Goal: Book appointment/travel/reservation

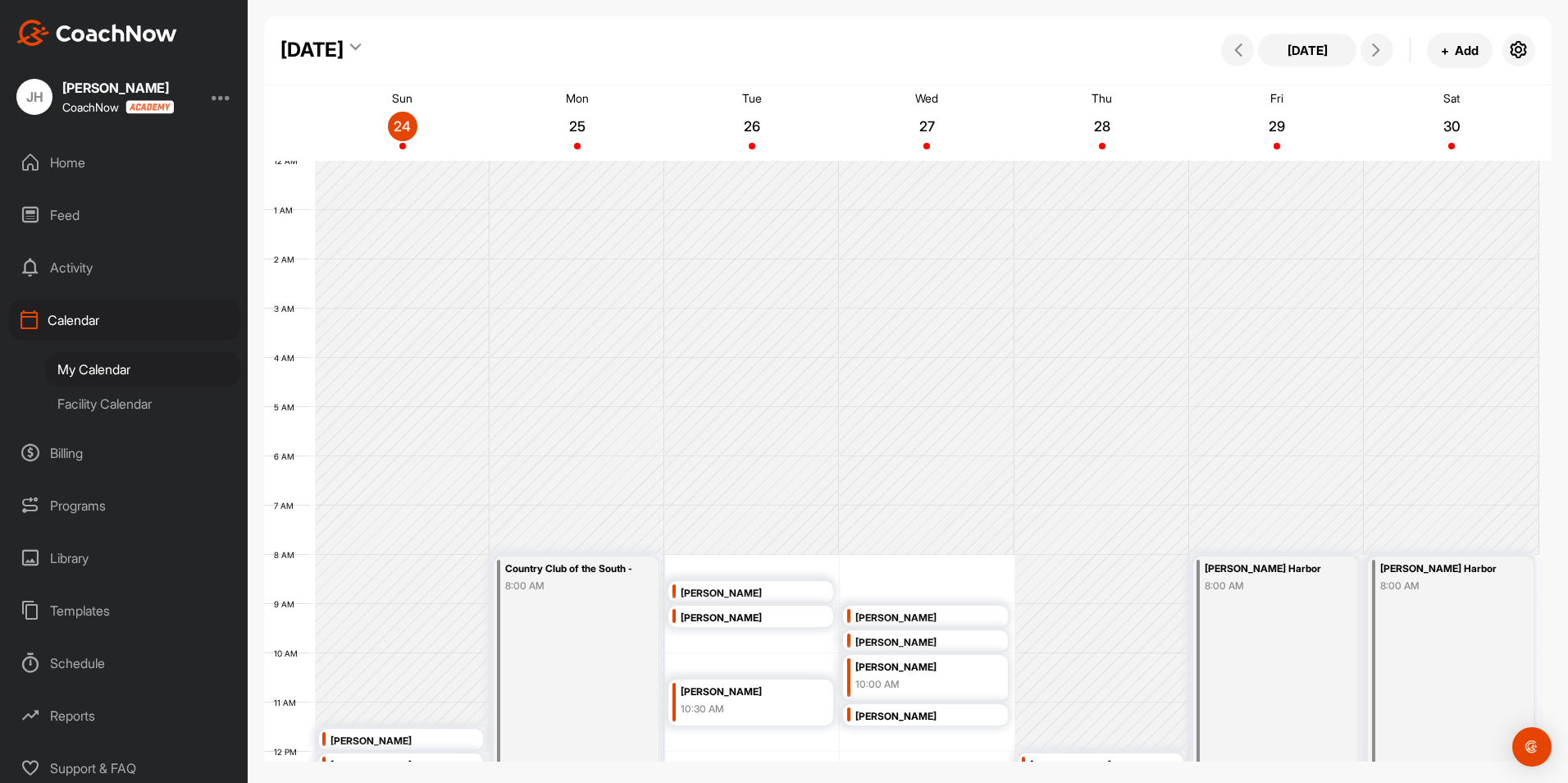
scroll to position [284, 0]
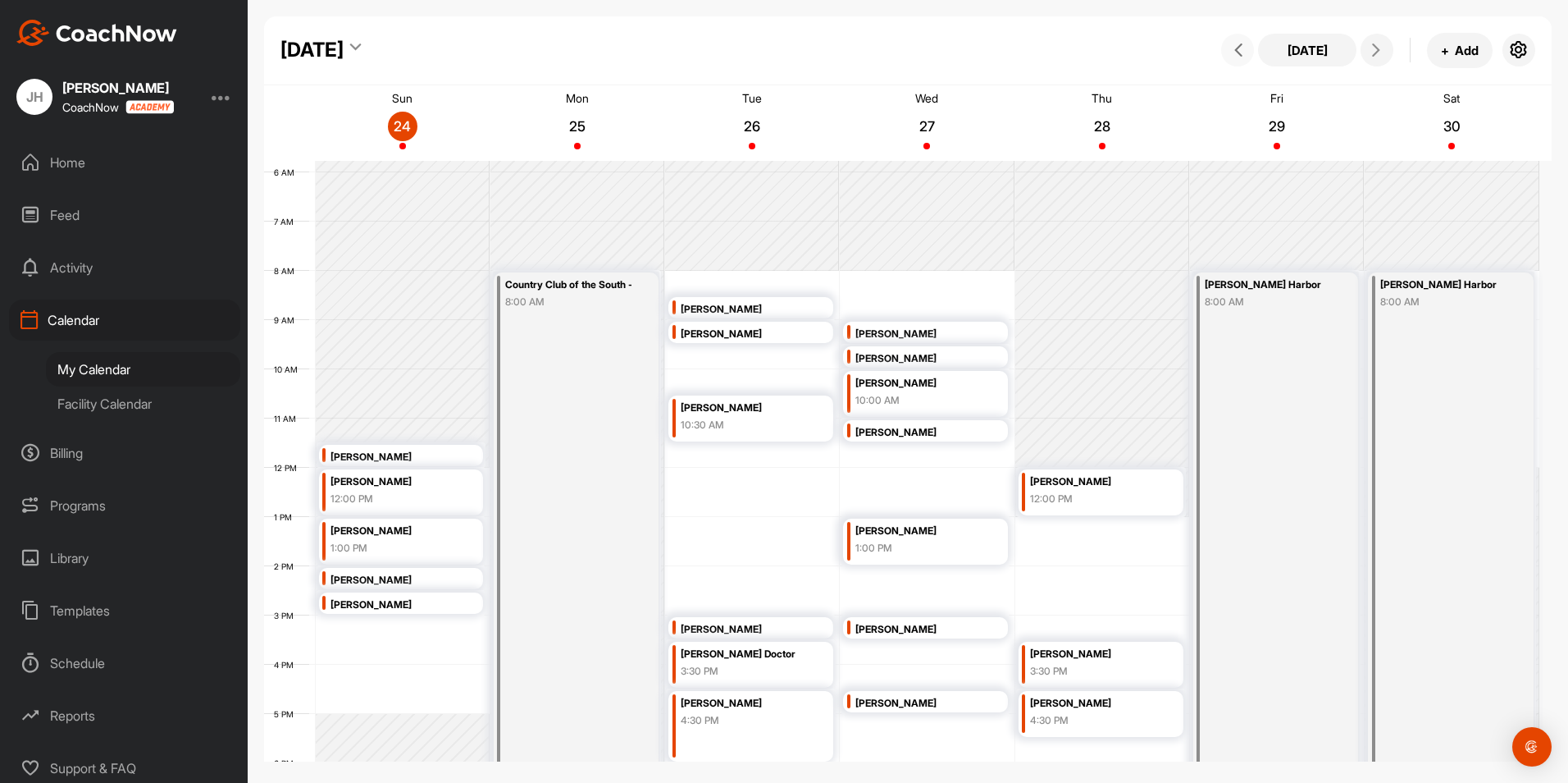
click at [1236, 46] on icon at bounding box center [1239, 50] width 13 height 13
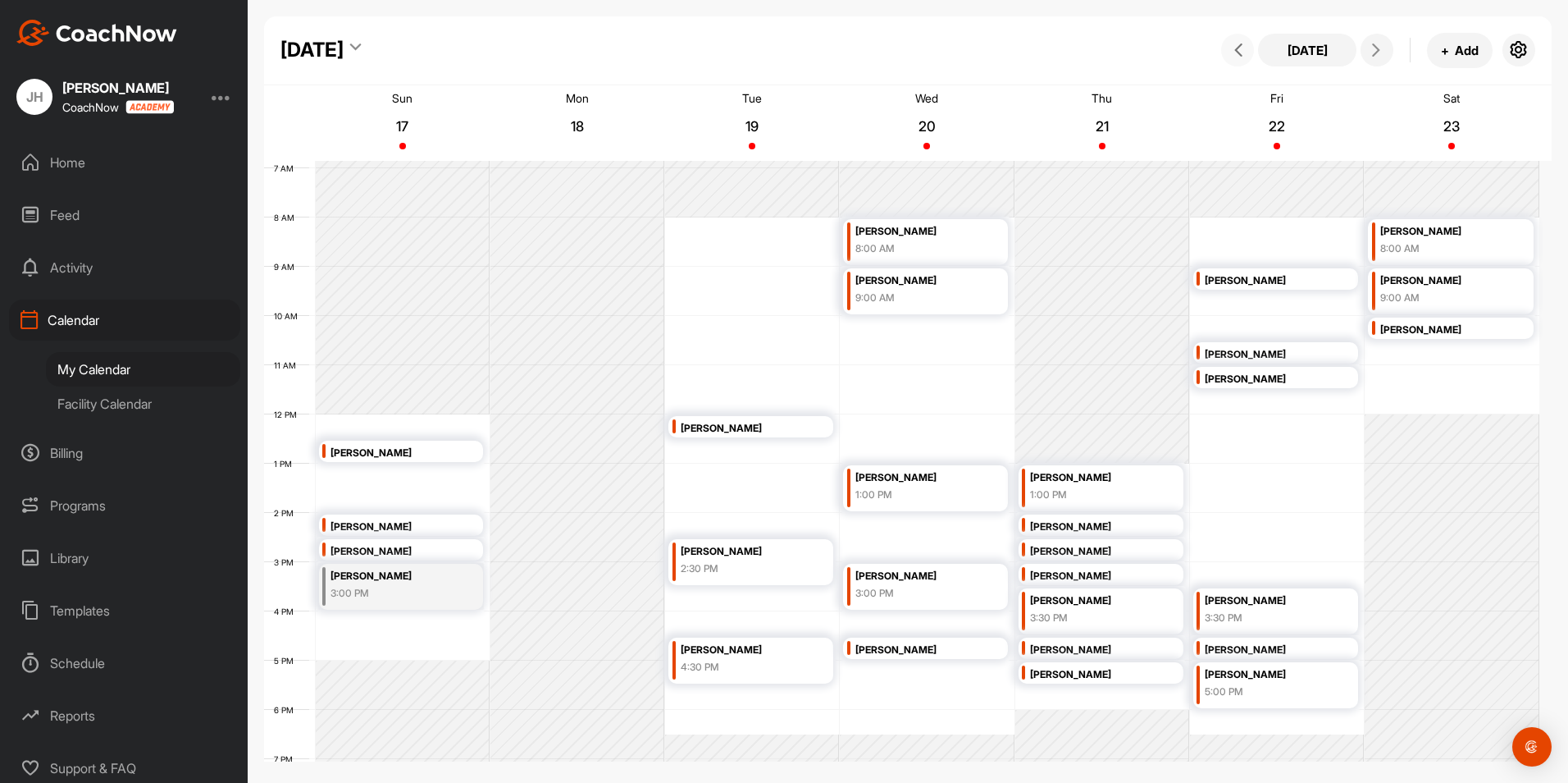
scroll to position [366, 0]
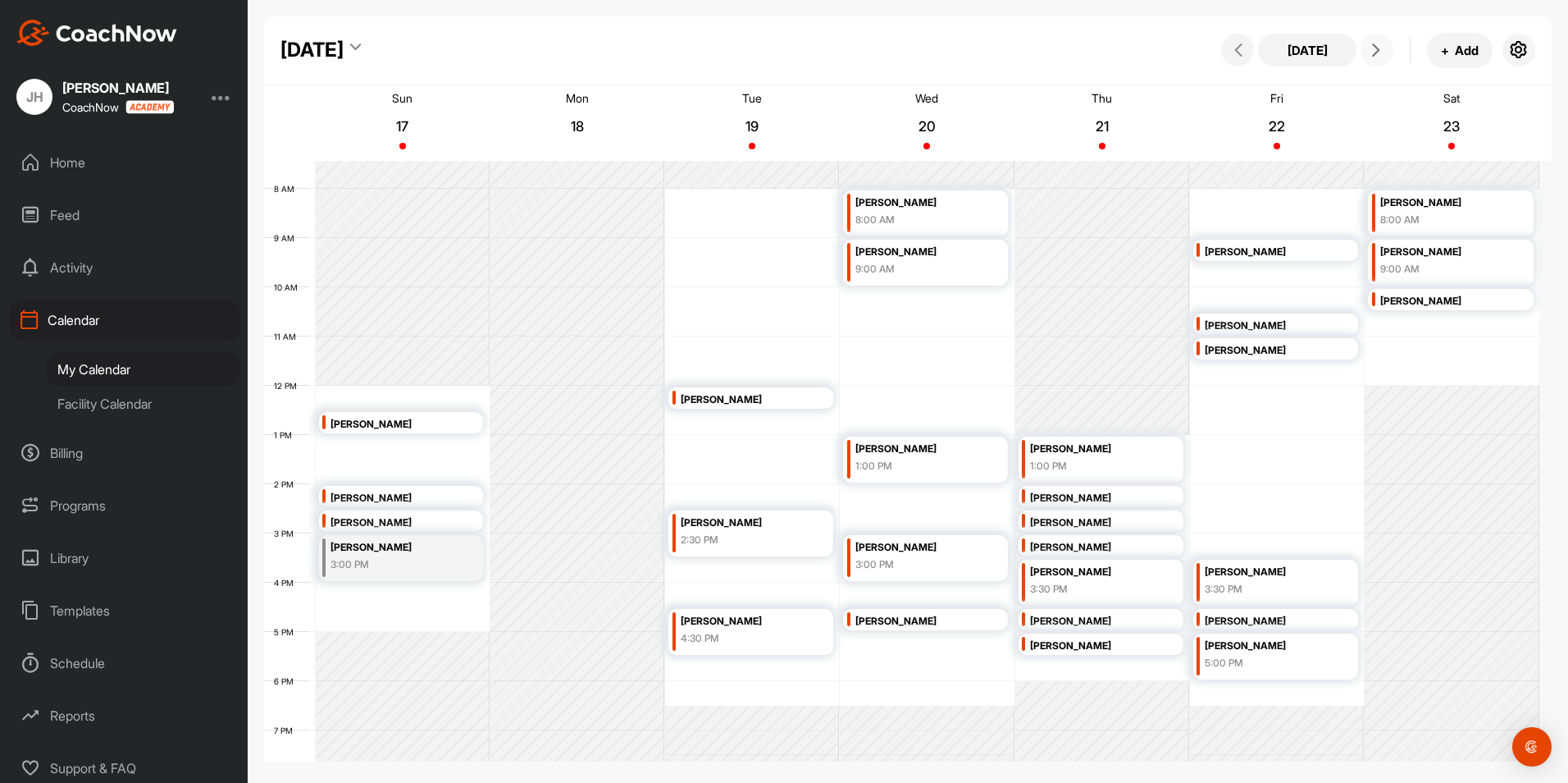
click at [1372, 53] on icon at bounding box center [1376, 50] width 13 height 13
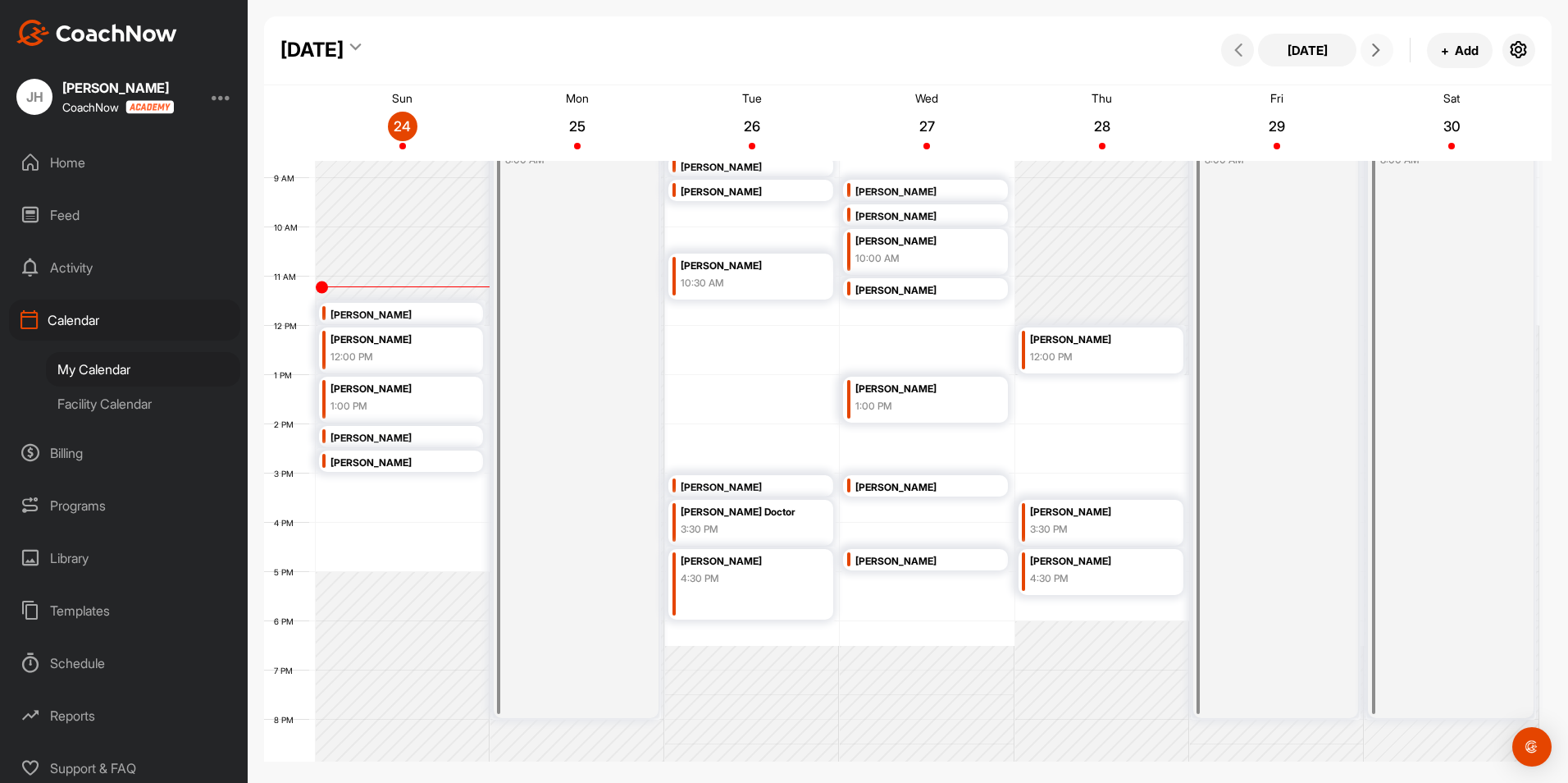
scroll to position [530, 0]
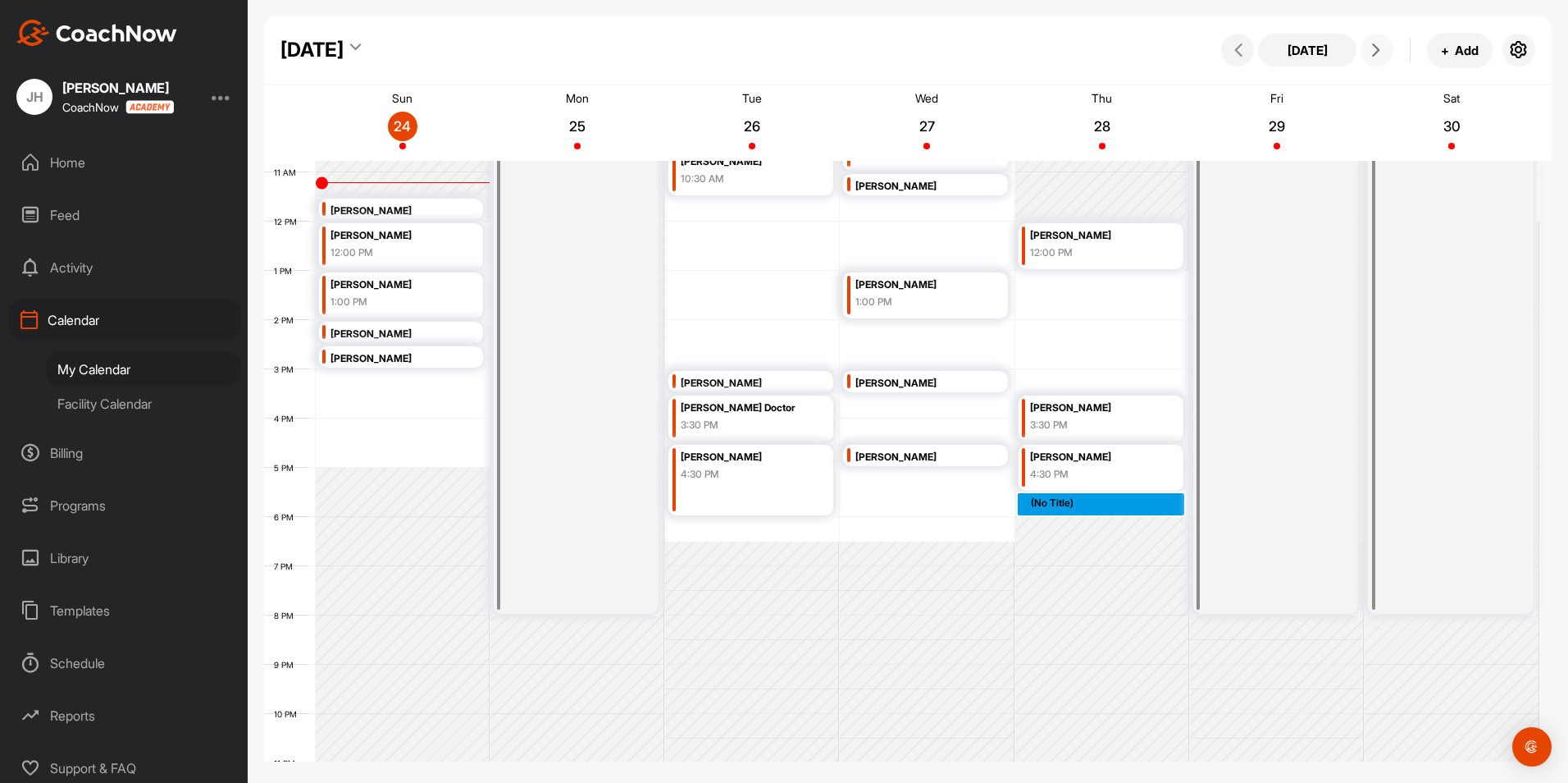
click at [1077, 508] on div "12 AM 1 AM 2 AM 3 AM 4 AM 5 AM 6 AM 7 AM 8 AM 9 AM 10 AM 11 AM 12 PM 1 PM 2 PM …" at bounding box center [902, 221] width 1275 height 1182
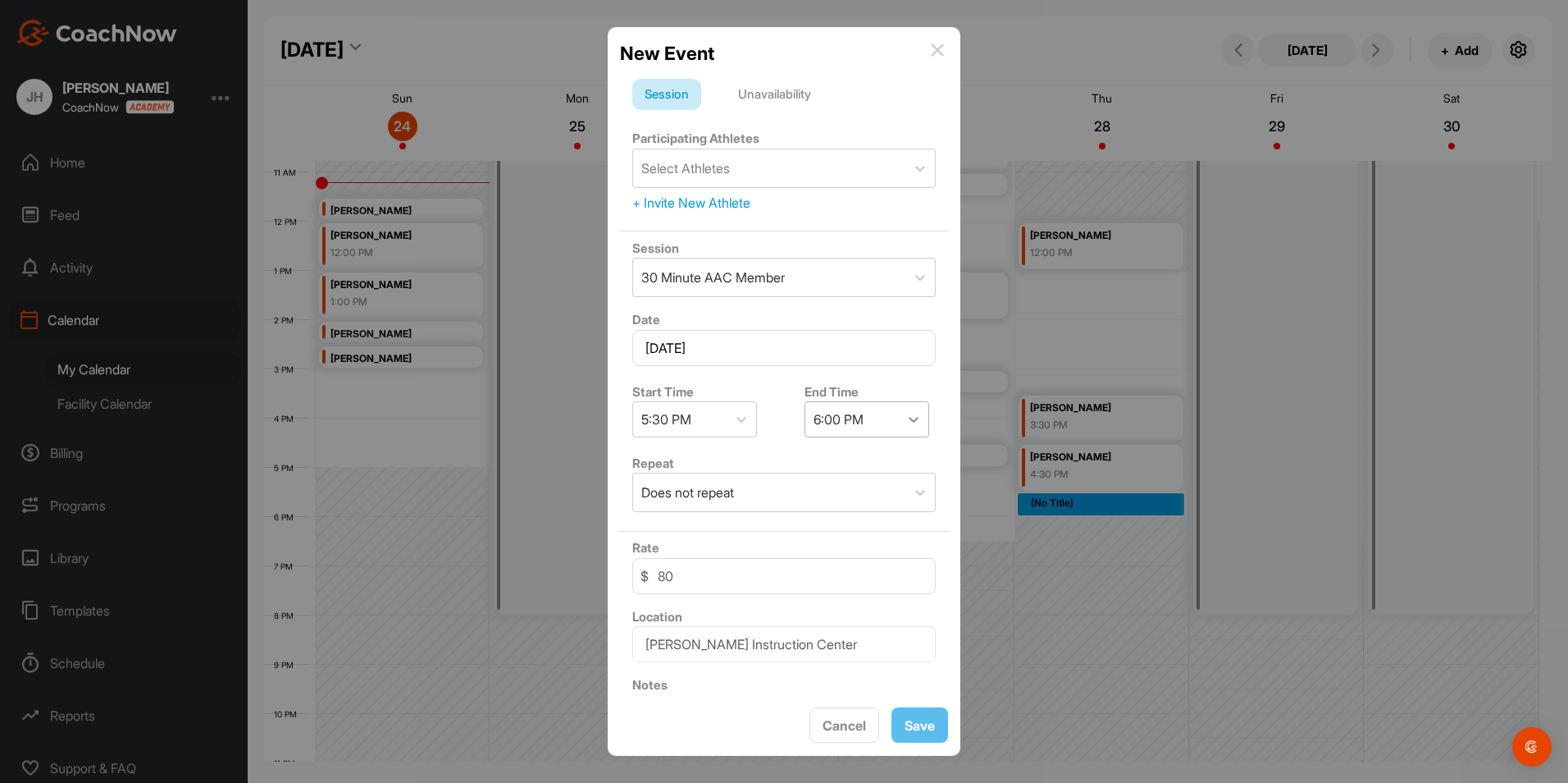
click at [909, 418] on icon at bounding box center [914, 419] width 16 height 16
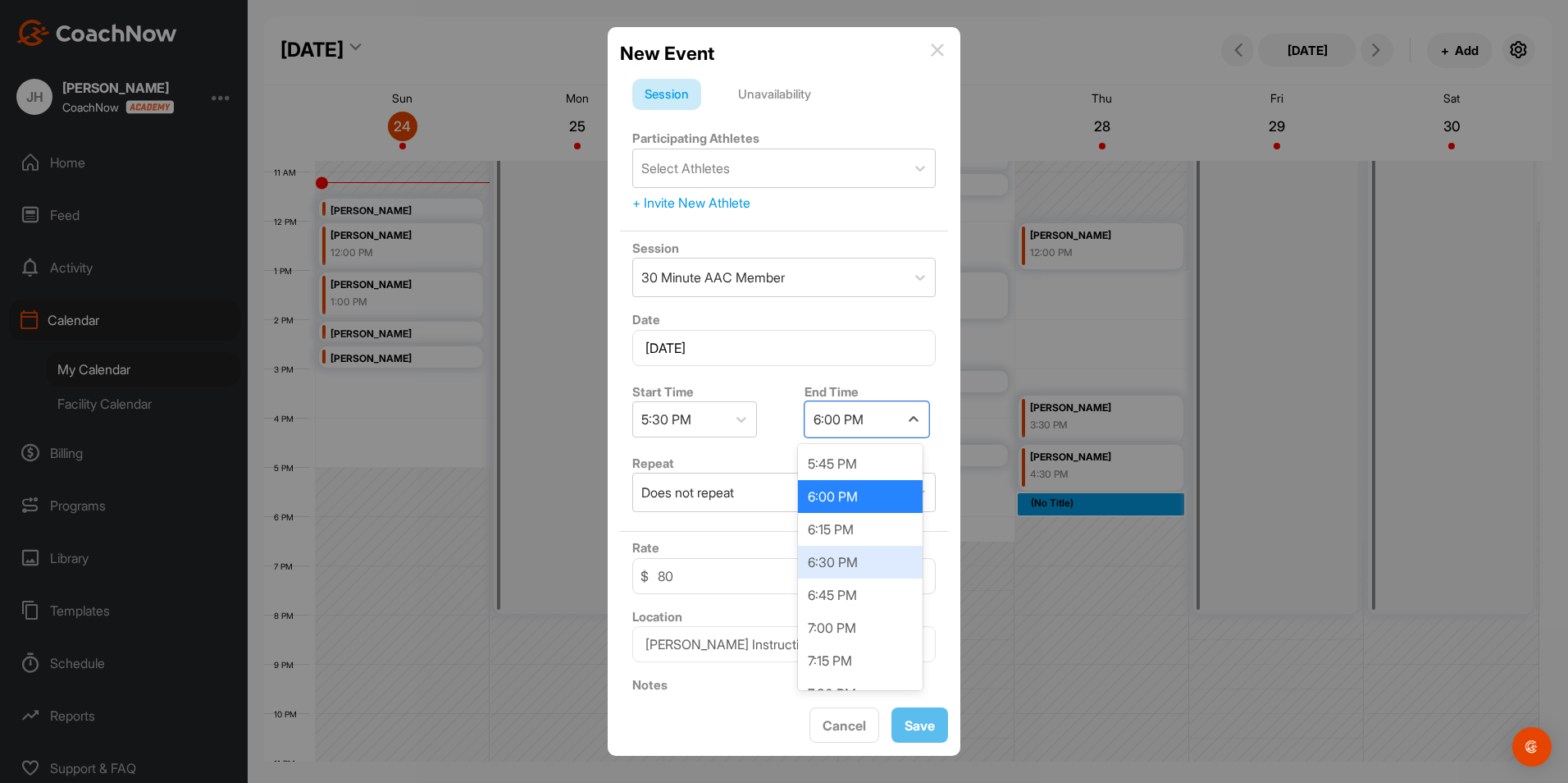
click at [869, 554] on div "6:30 PM" at bounding box center [860, 562] width 125 height 33
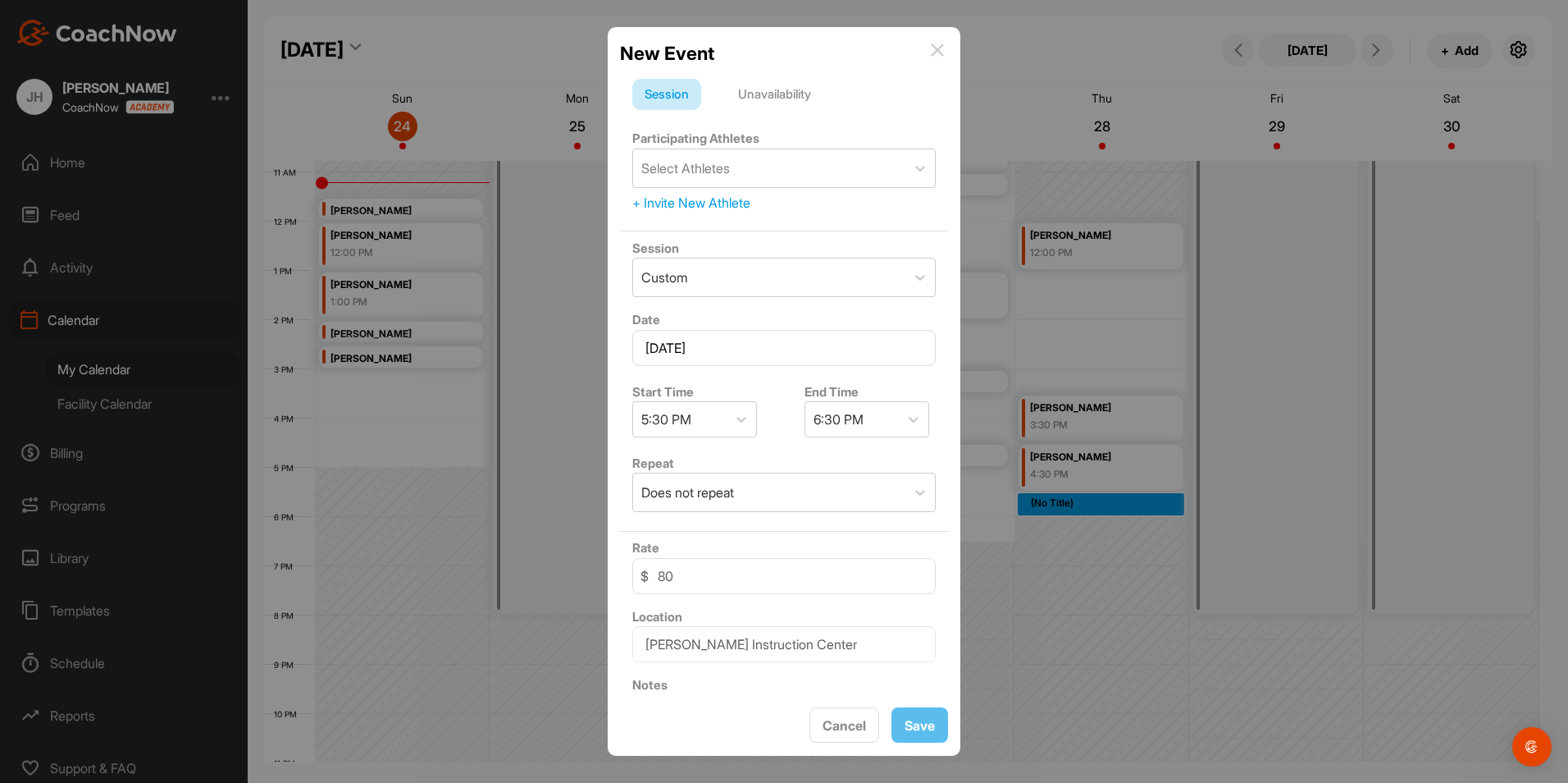
click at [786, 87] on div "Unavailability" at bounding box center [774, 94] width 98 height 31
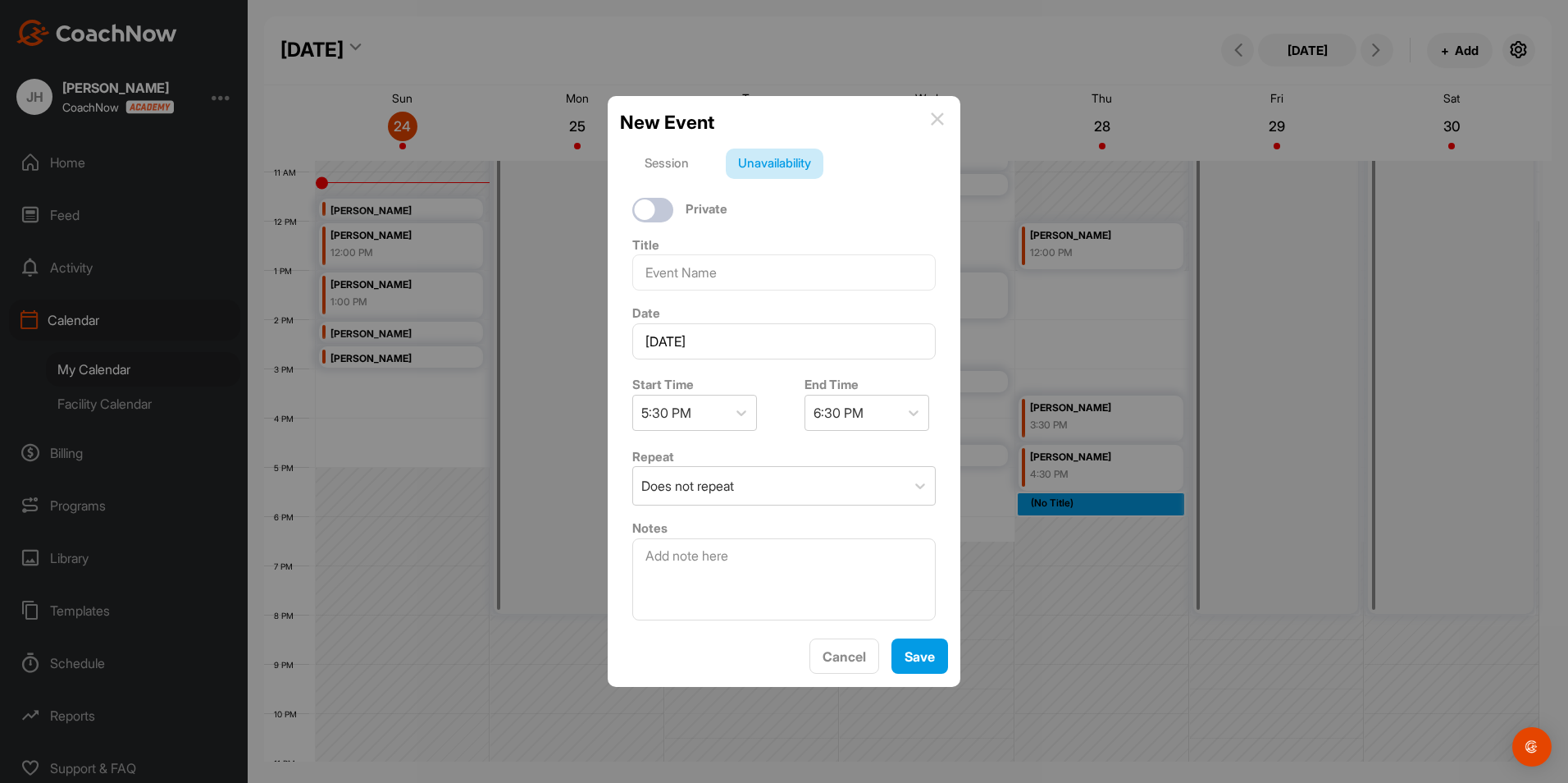
click at [662, 163] on div "Session" at bounding box center [667, 164] width 69 height 31
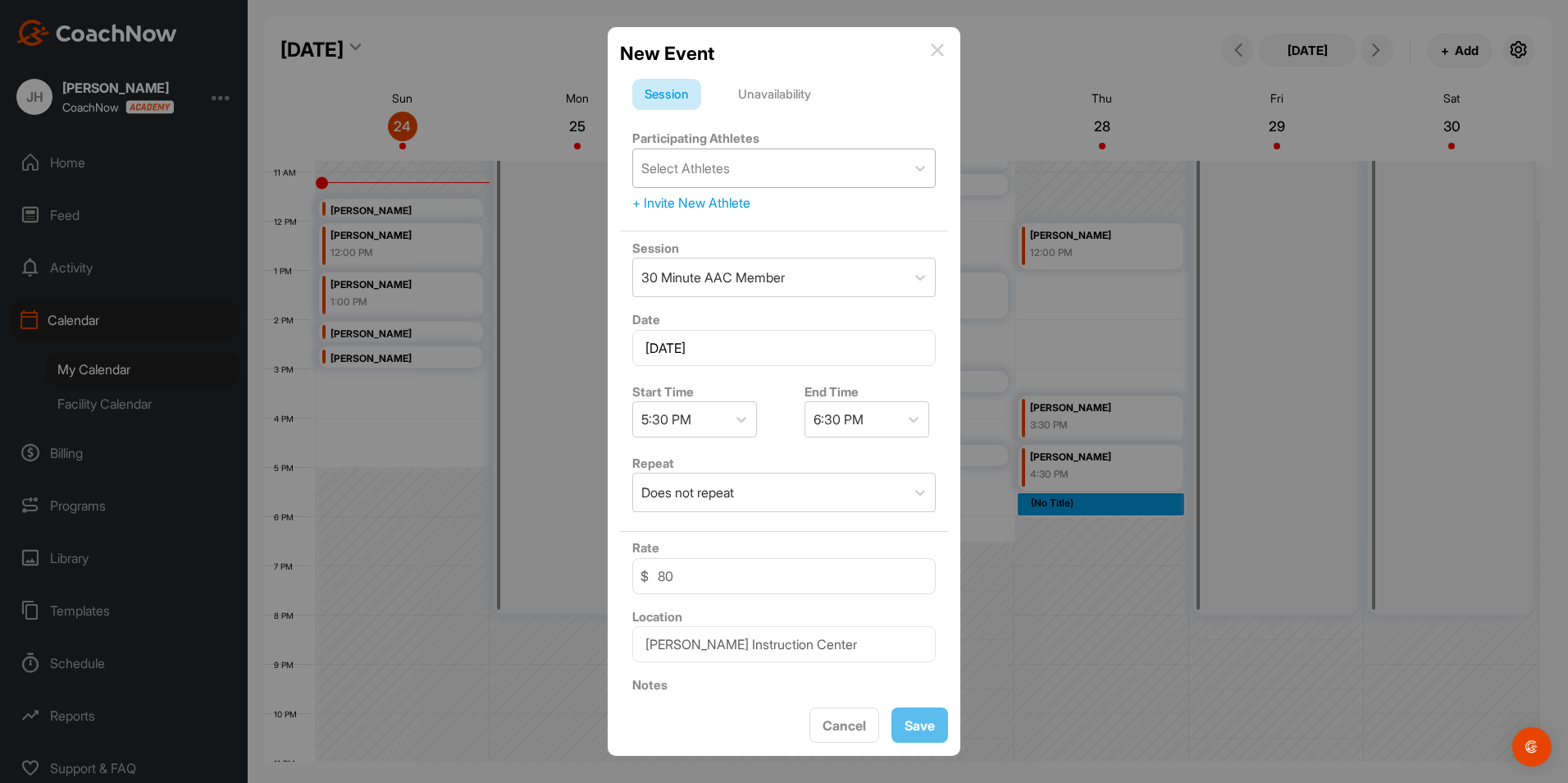
click at [723, 172] on div "Select Athletes" at bounding box center [685, 169] width 88 height 20
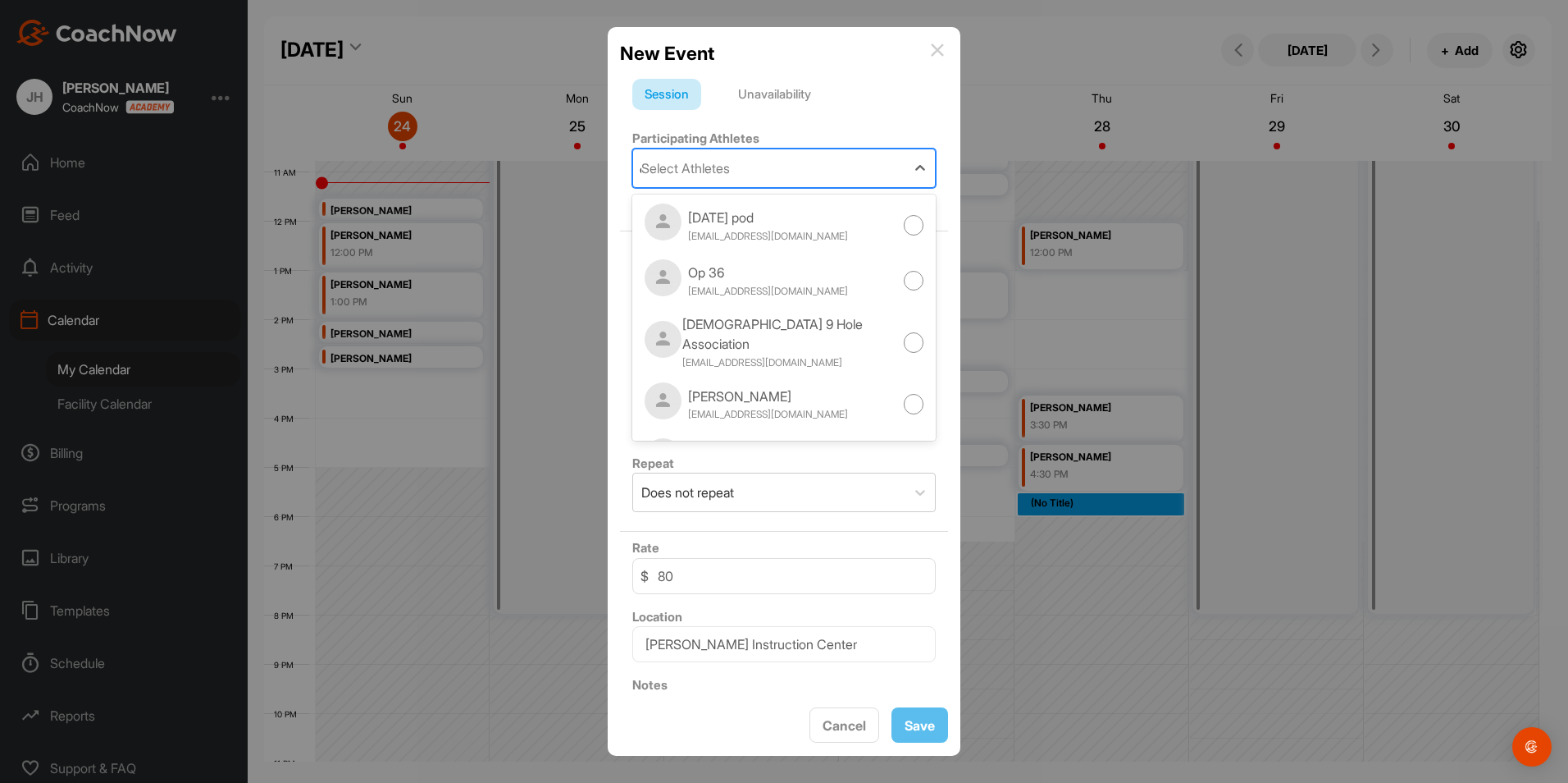
type input "op"
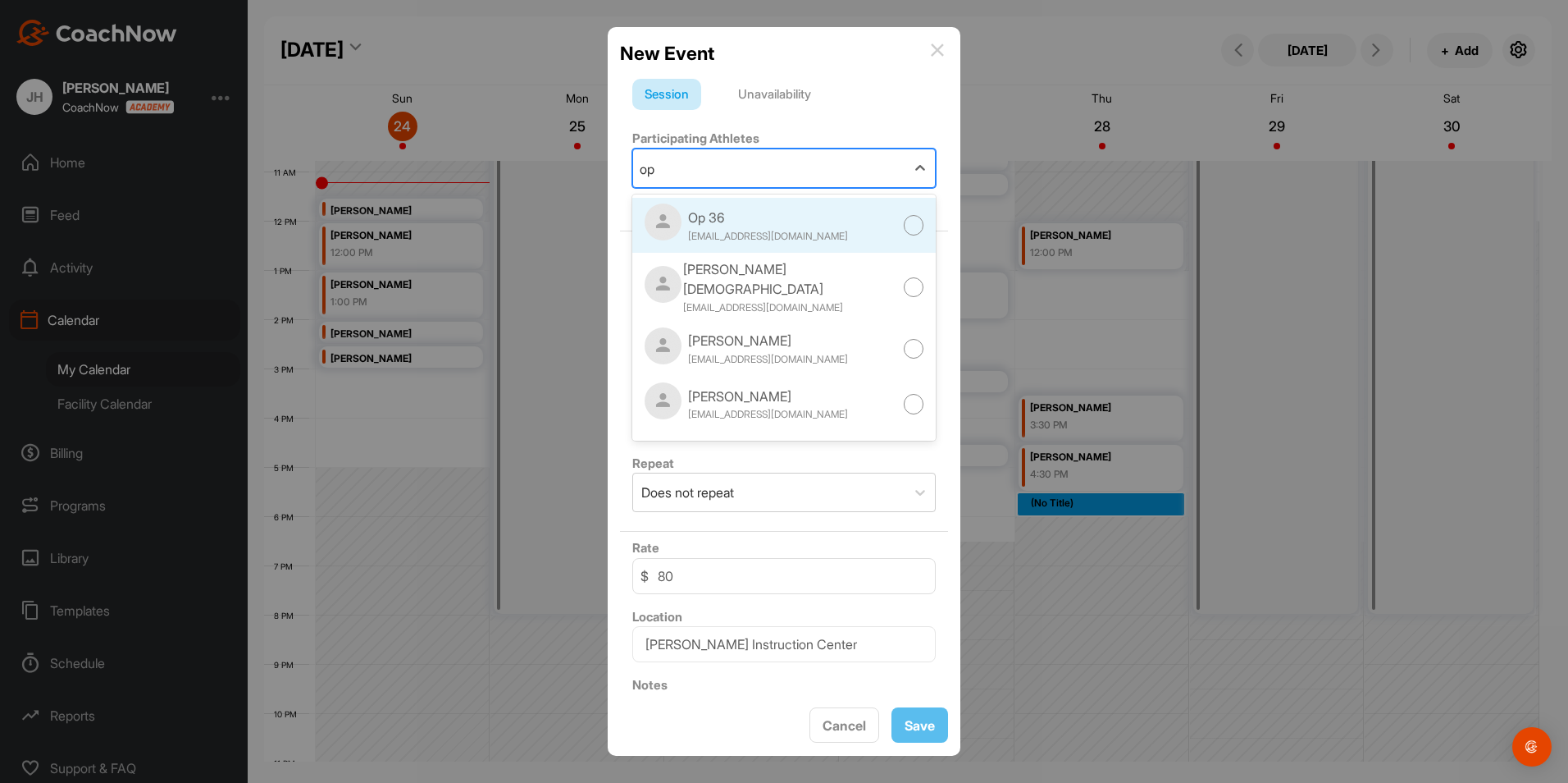
click at [703, 227] on div "Op 36 [EMAIL_ADDRESS][DOMAIN_NAME]" at bounding box center [767, 225] width 160 height 37
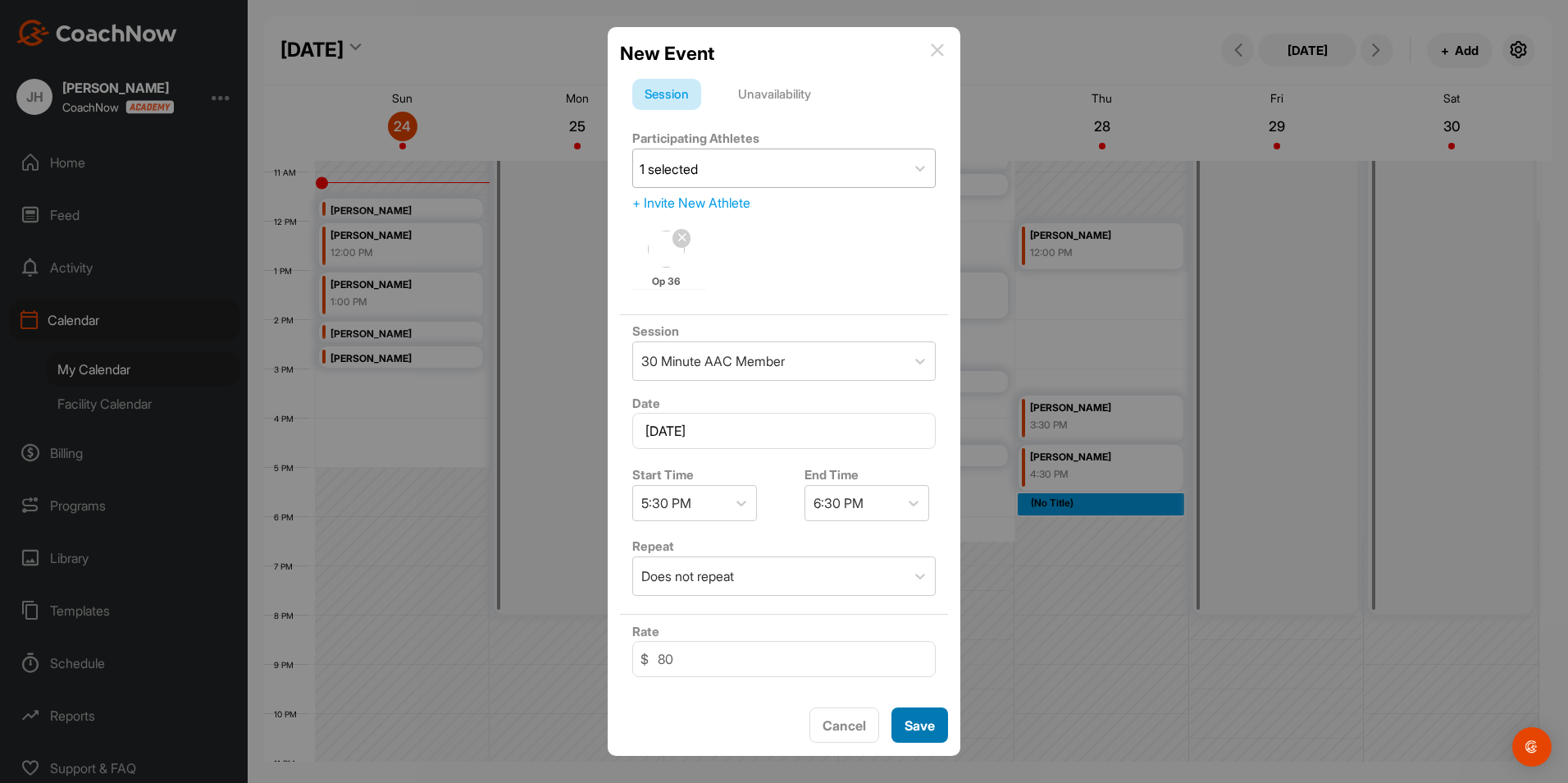
click at [913, 720] on button "Save" at bounding box center [919, 725] width 57 height 36
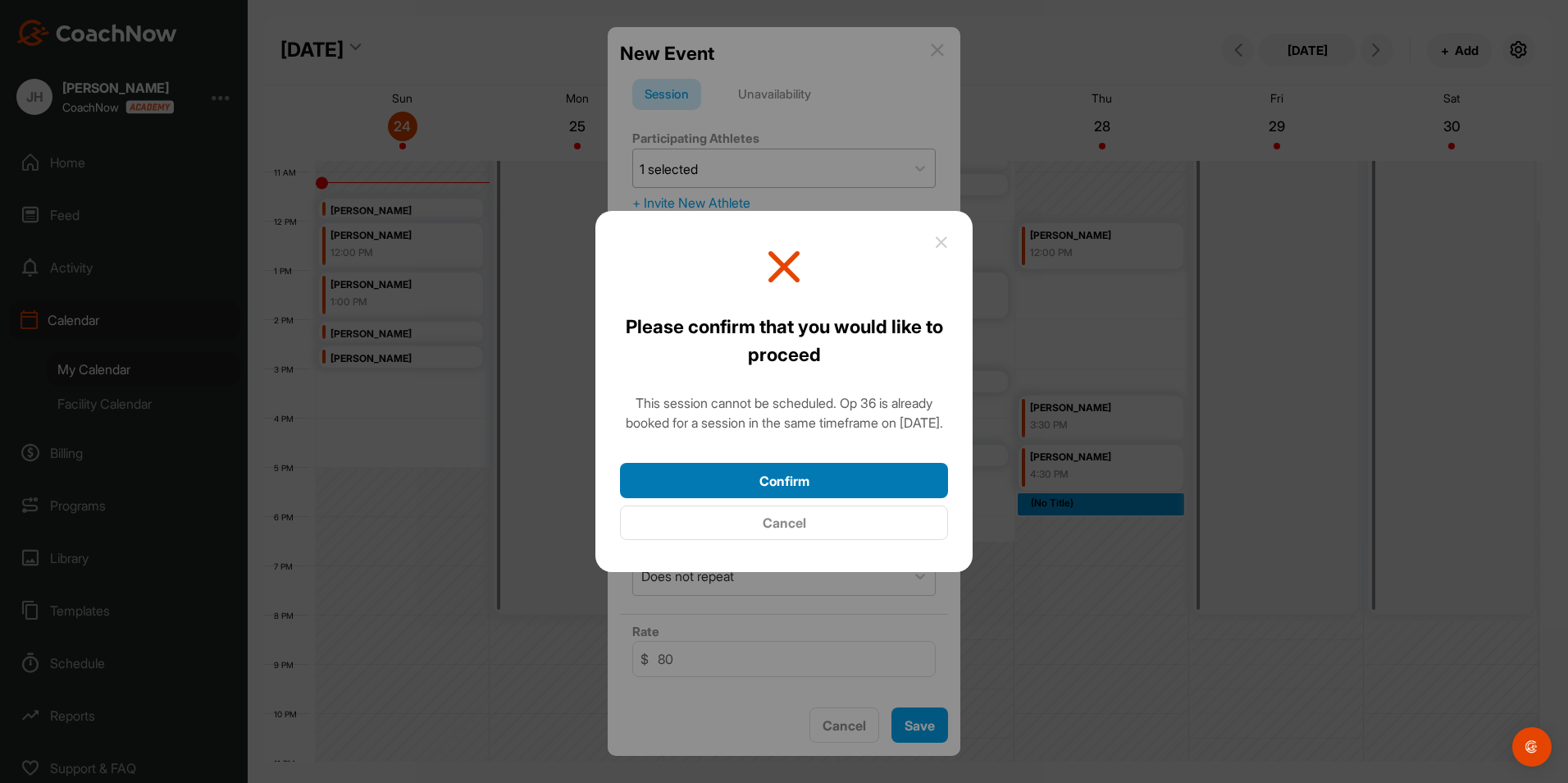
click at [819, 485] on button "Confirm" at bounding box center [784, 480] width 328 height 36
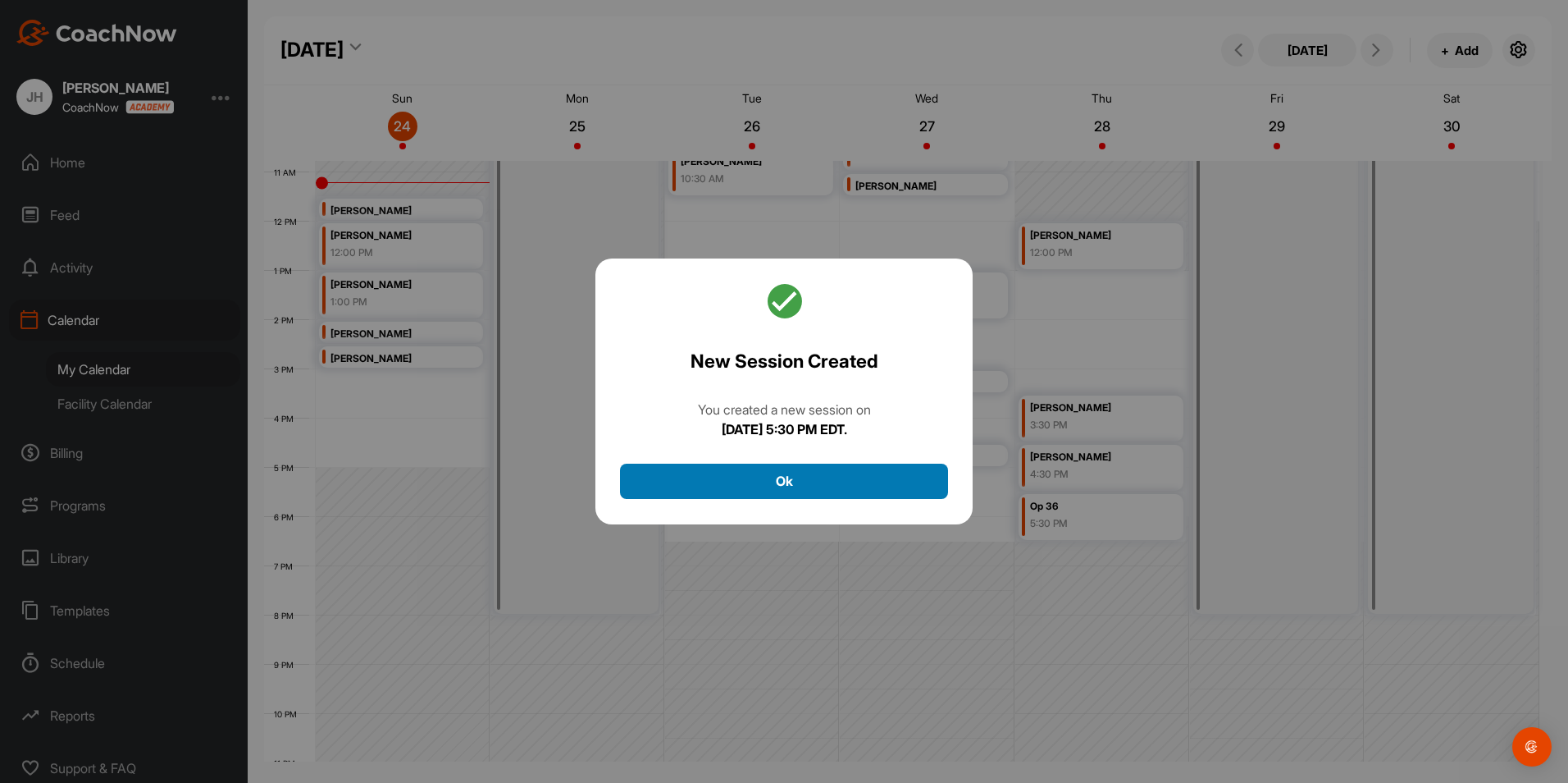
click at [819, 485] on button "Ok" at bounding box center [784, 481] width 328 height 36
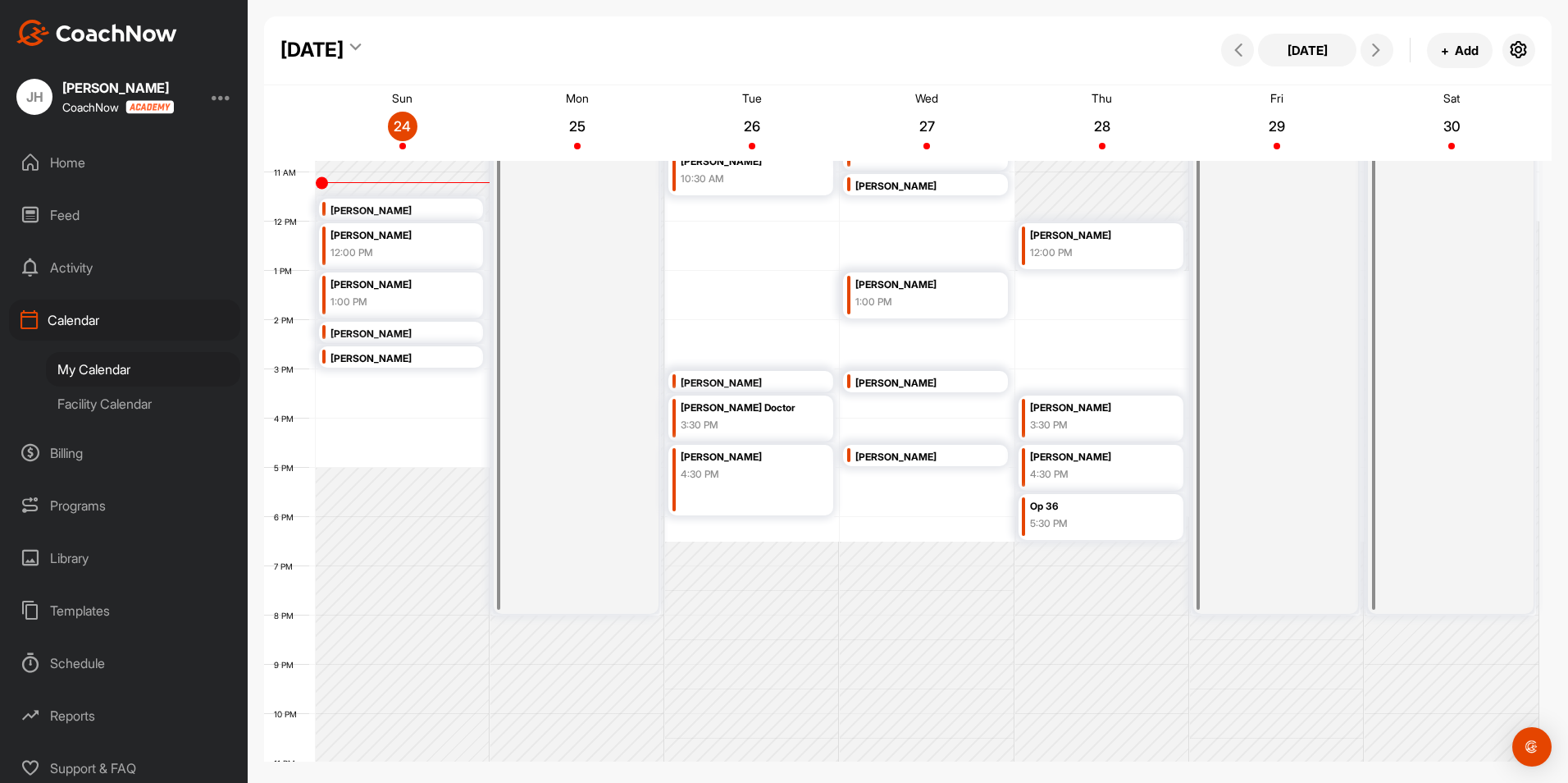
click at [1040, 499] on div "Op 36" at bounding box center [1093, 506] width 126 height 19
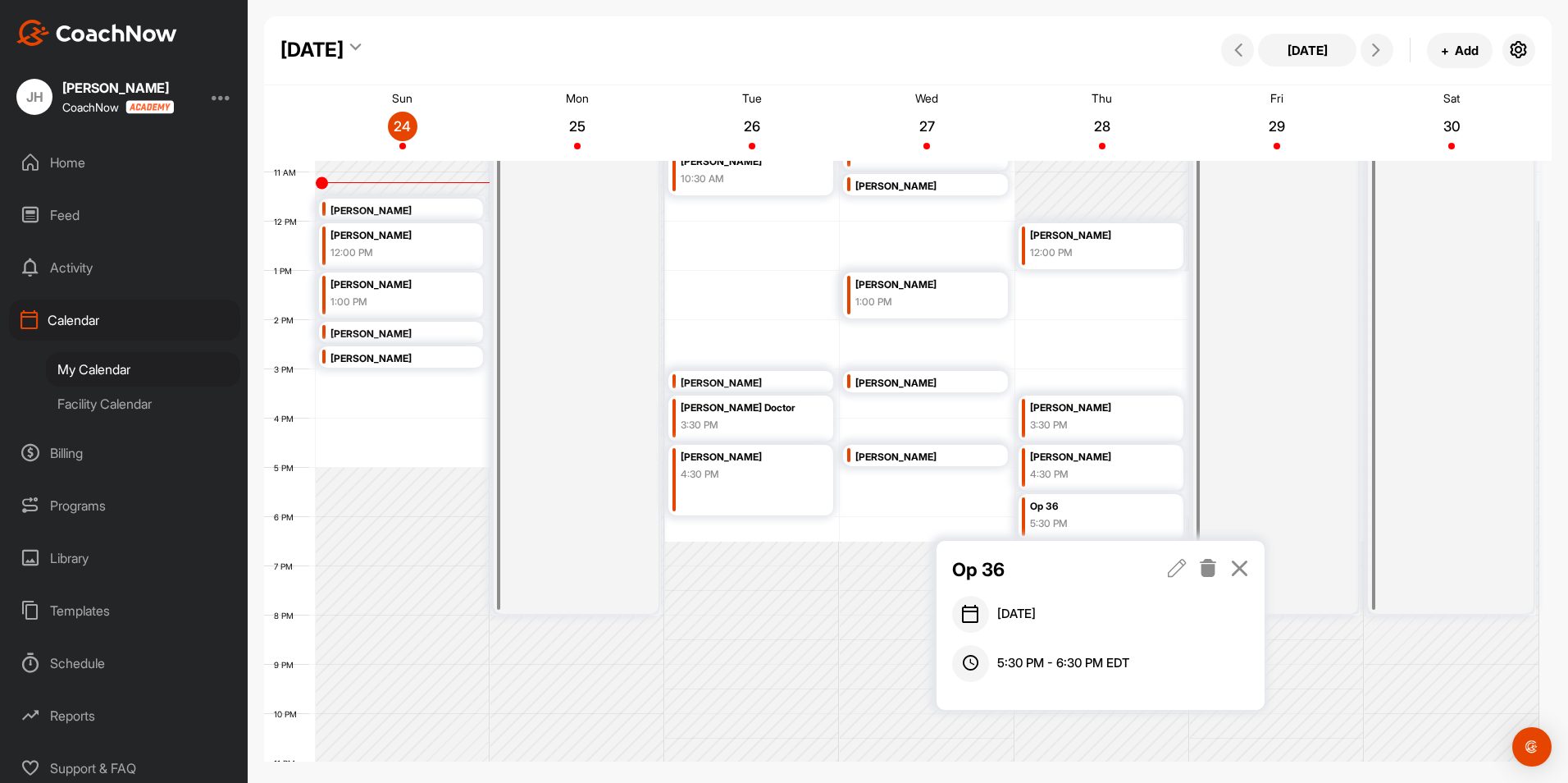
click at [1179, 570] on icon at bounding box center [1177, 568] width 19 height 18
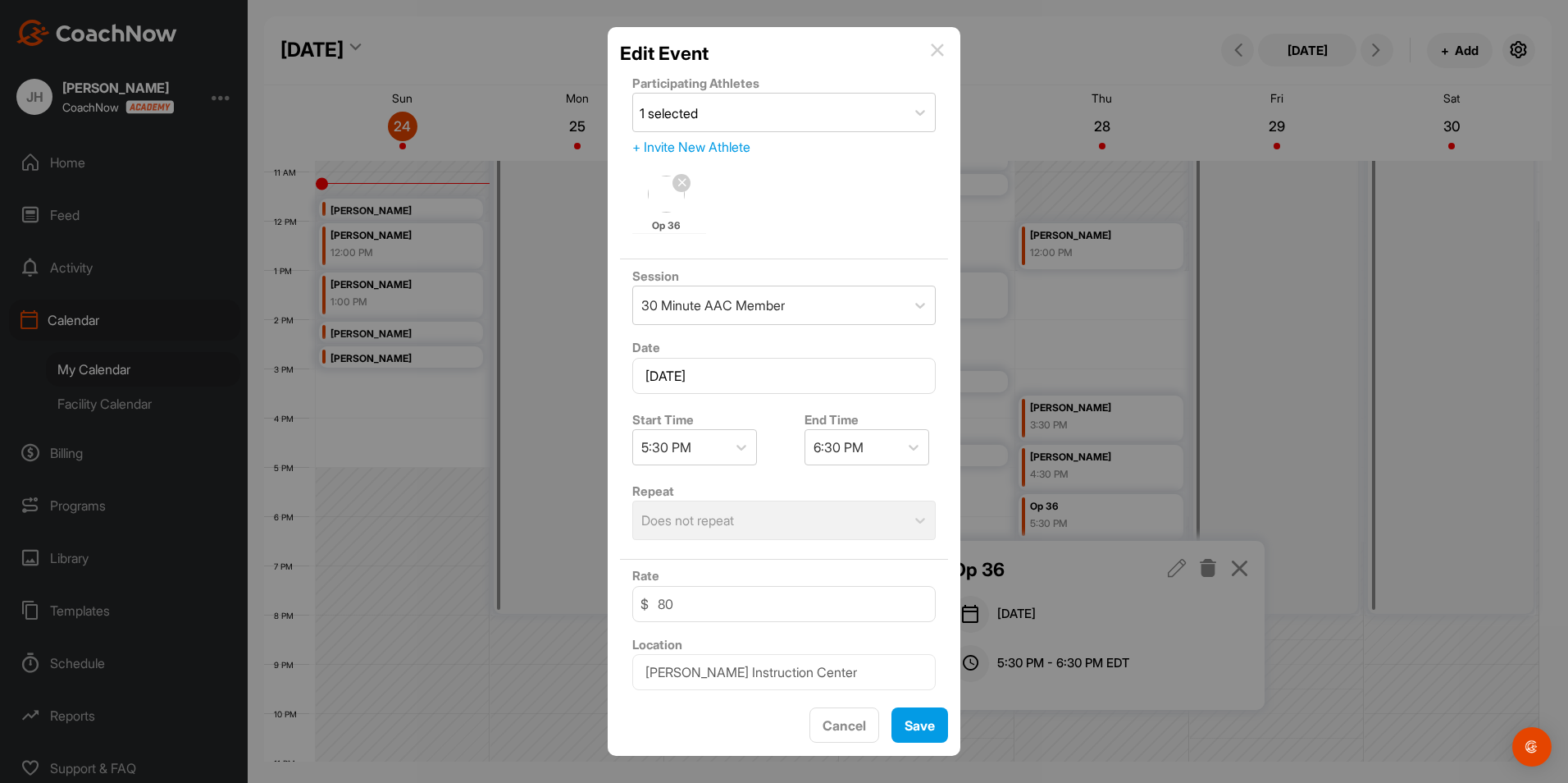
click at [903, 521] on div "Repeat Does not repeat" at bounding box center [784, 510] width 328 height 72
click at [818, 484] on div "Repeat Does not repeat" at bounding box center [784, 510] width 328 height 72
click at [747, 517] on div "Repeat Does not repeat" at bounding box center [784, 510] width 328 height 72
click at [751, 515] on div "Repeat Does not repeat" at bounding box center [784, 510] width 328 height 72
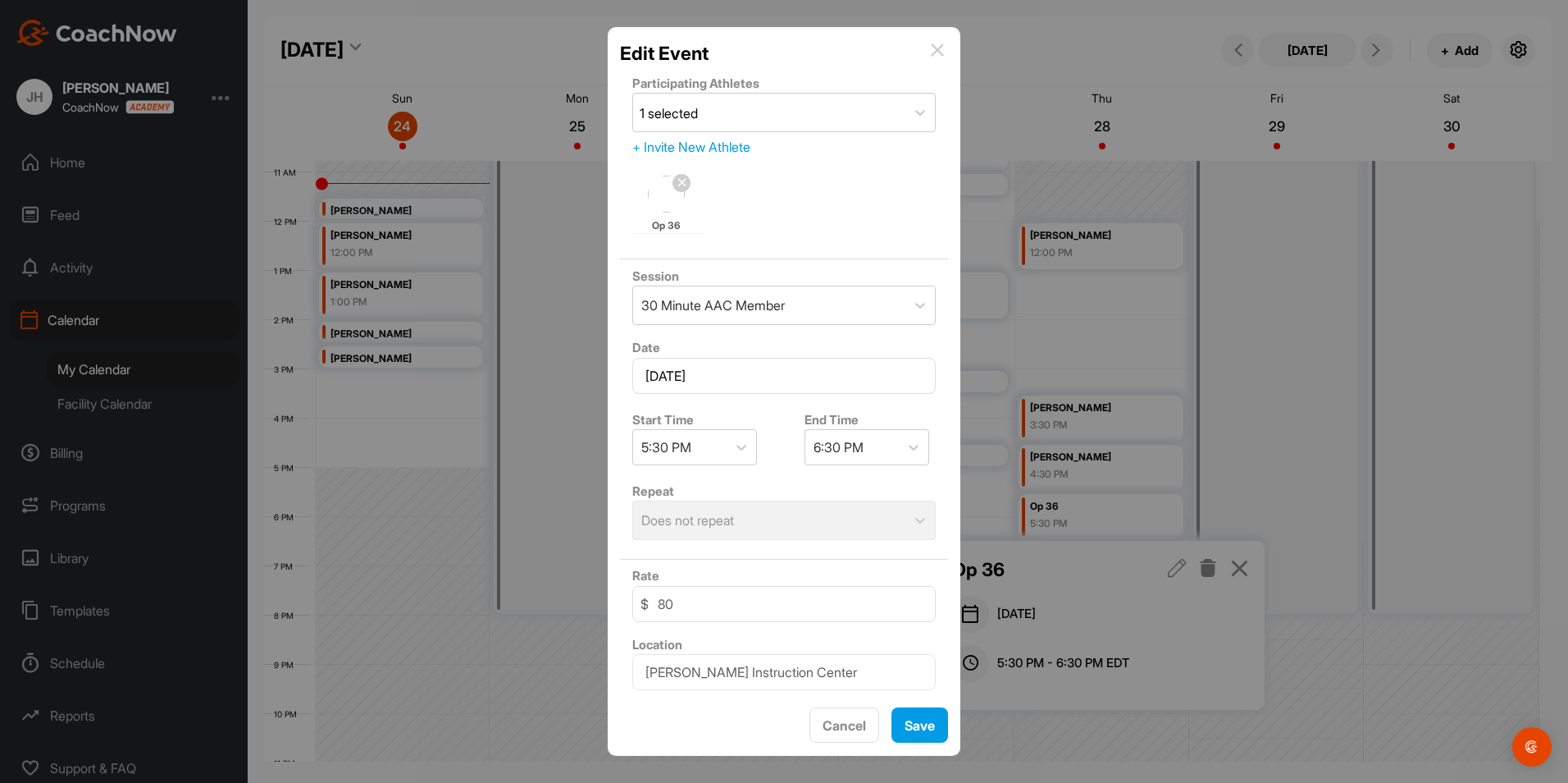
click at [751, 515] on div "Repeat Does not repeat" at bounding box center [784, 510] width 328 height 72
click at [764, 475] on div "Repeat Does not repeat" at bounding box center [784, 510] width 328 height 72
click at [916, 727] on button "Save" at bounding box center [919, 725] width 57 height 36
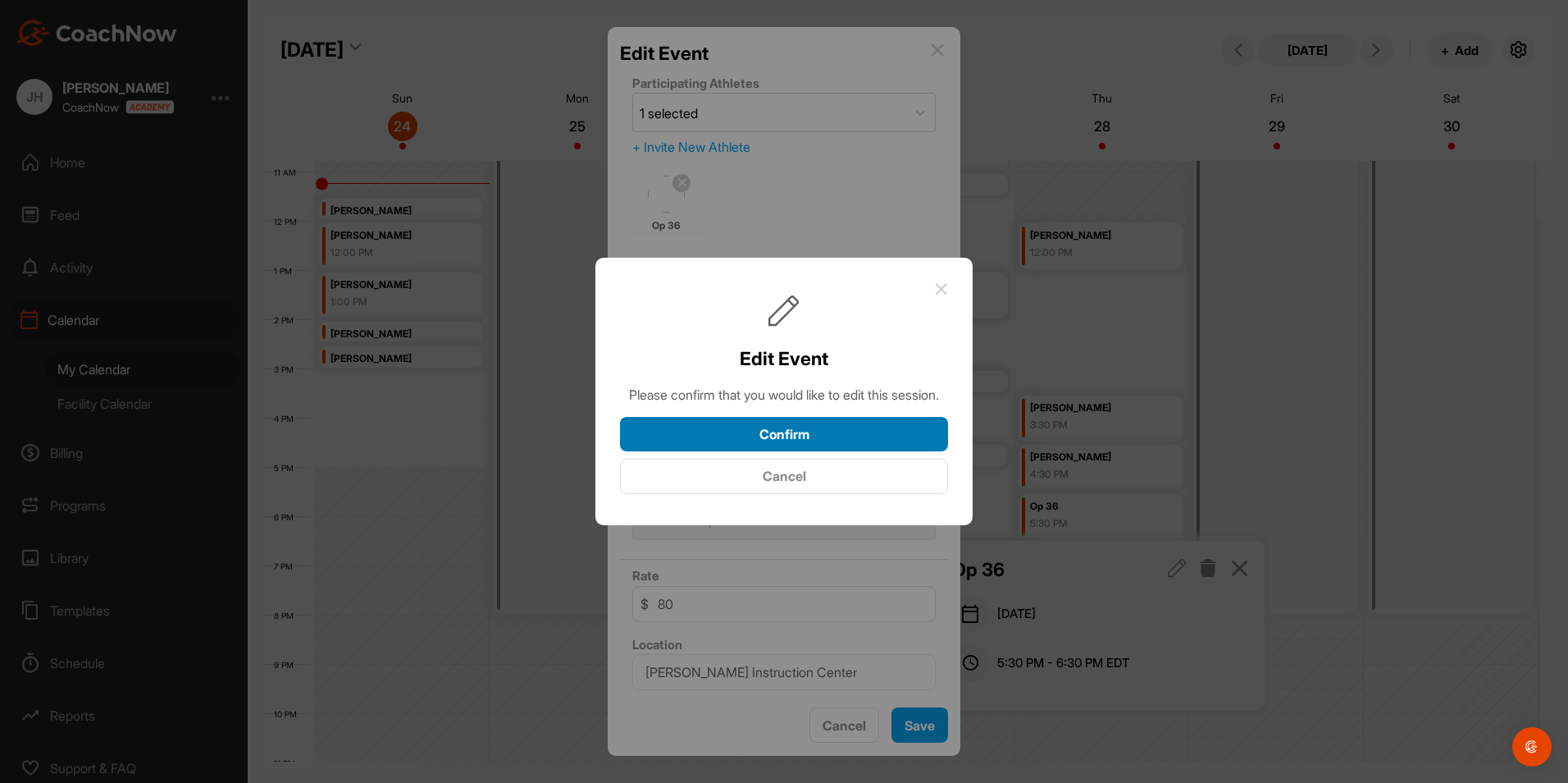
click at [805, 447] on button "Confirm" at bounding box center [784, 434] width 328 height 36
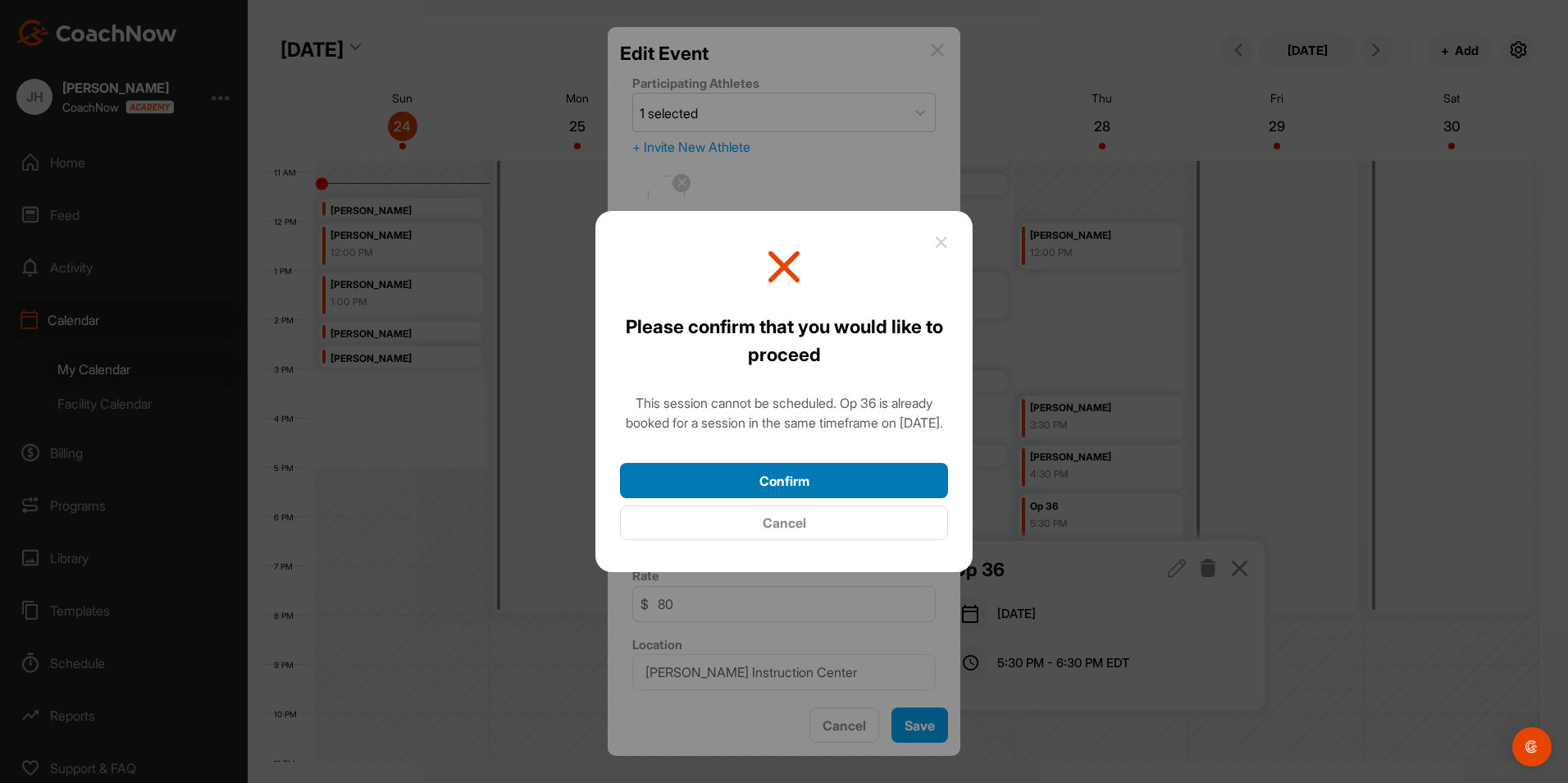
click at [842, 493] on button "Confirm" at bounding box center [784, 480] width 328 height 36
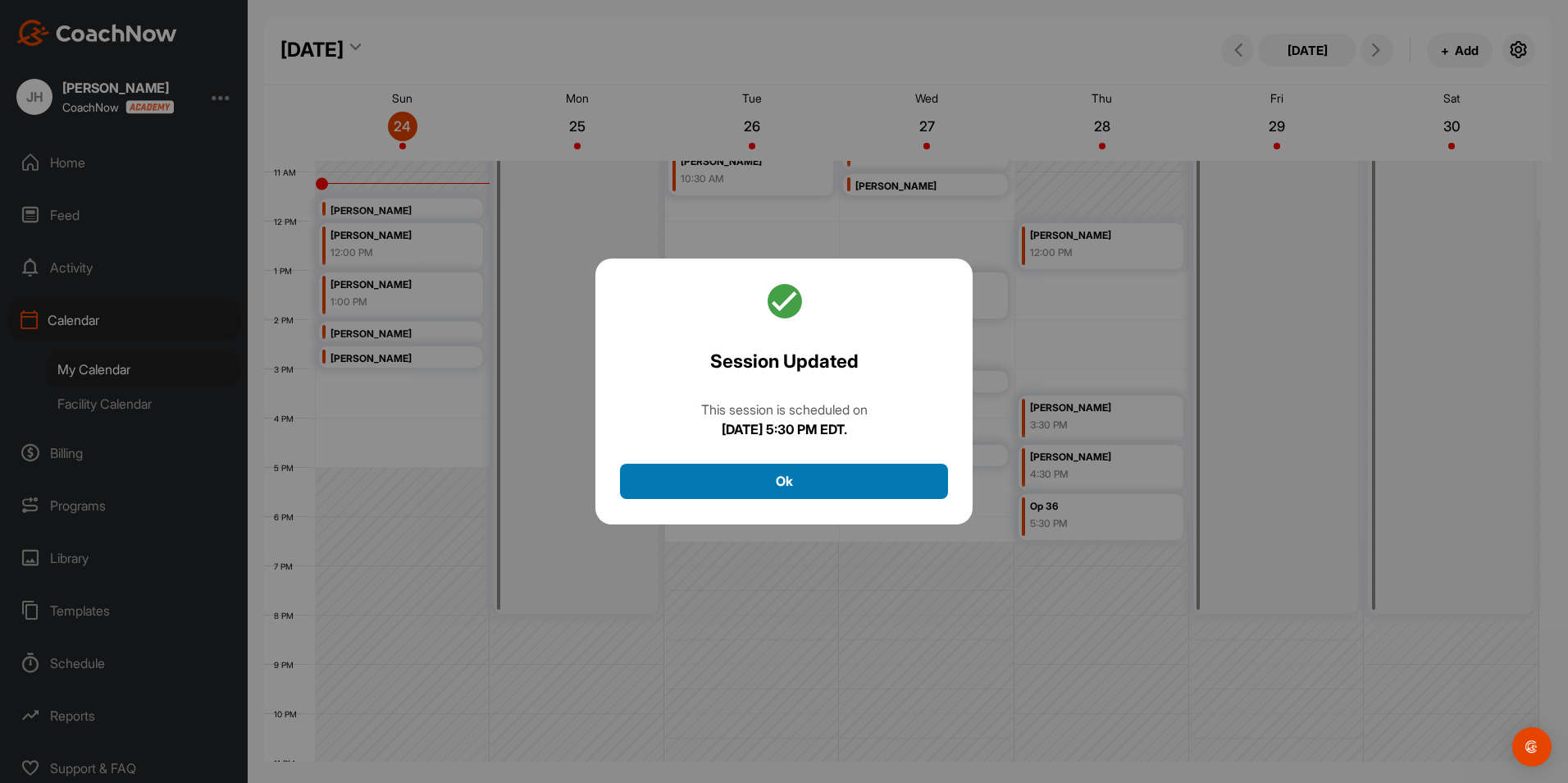
click at [809, 480] on button "Ok" at bounding box center [784, 481] width 328 height 36
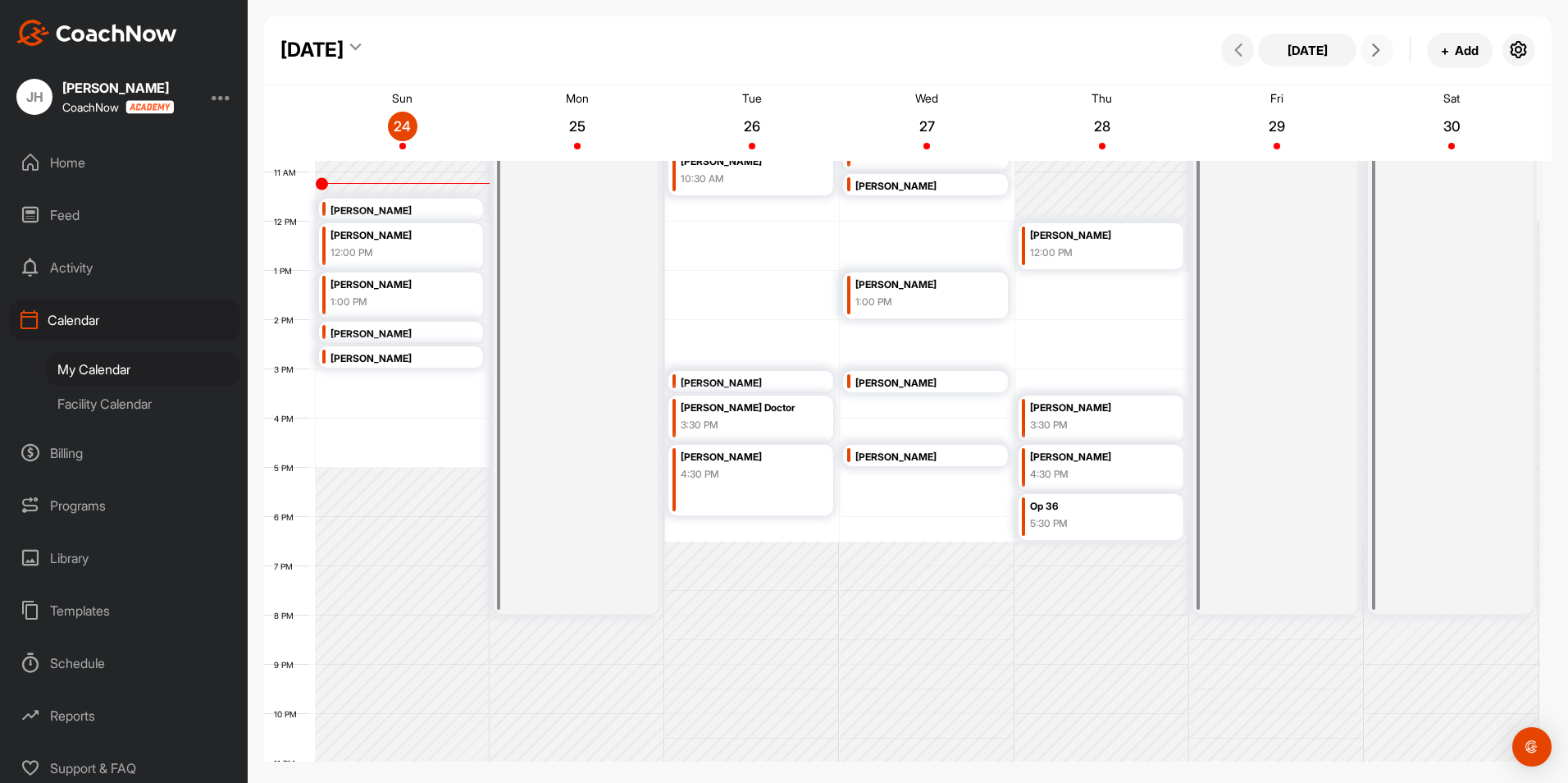
click at [1374, 57] on button at bounding box center [1377, 50] width 33 height 33
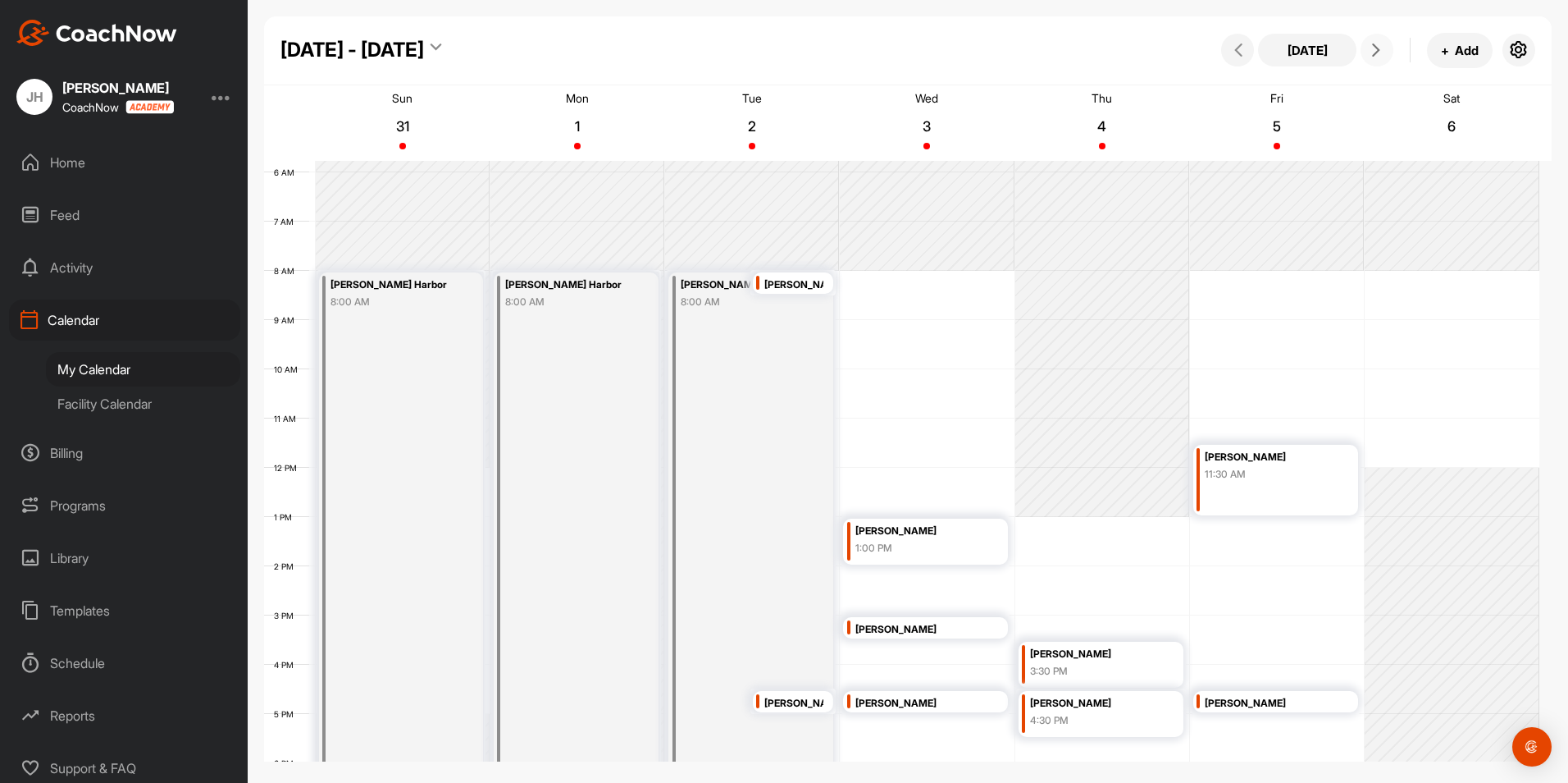
scroll to position [581, 0]
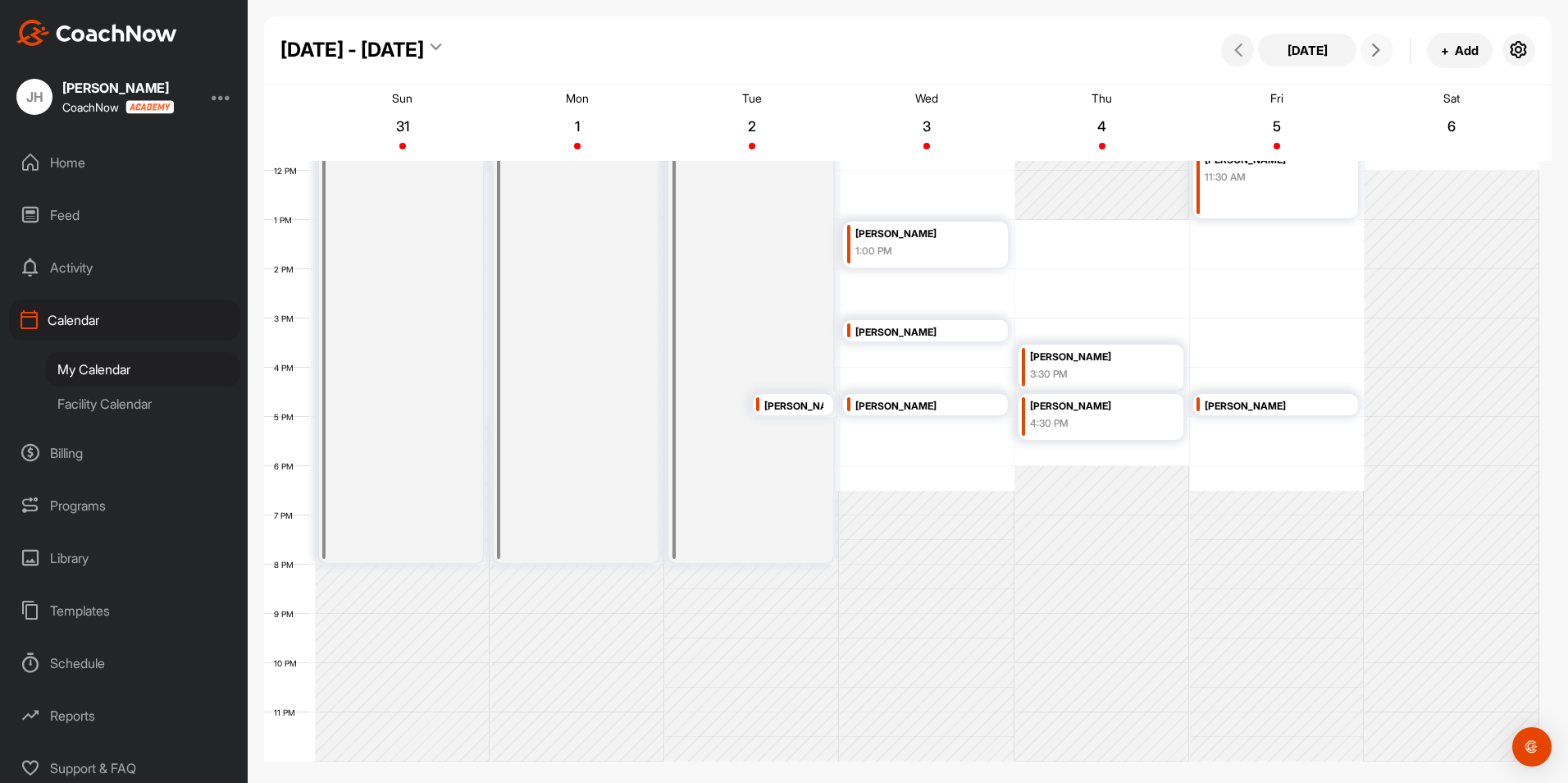
click at [1129, 454] on div "12 AM 1 AM 2 AM 3 AM 4 AM 5 AM 6 AM 7 AM 8 AM 9 AM 10 AM 11 AM 12 PM 1 PM 2 PM …" at bounding box center [902, 171] width 1275 height 1182
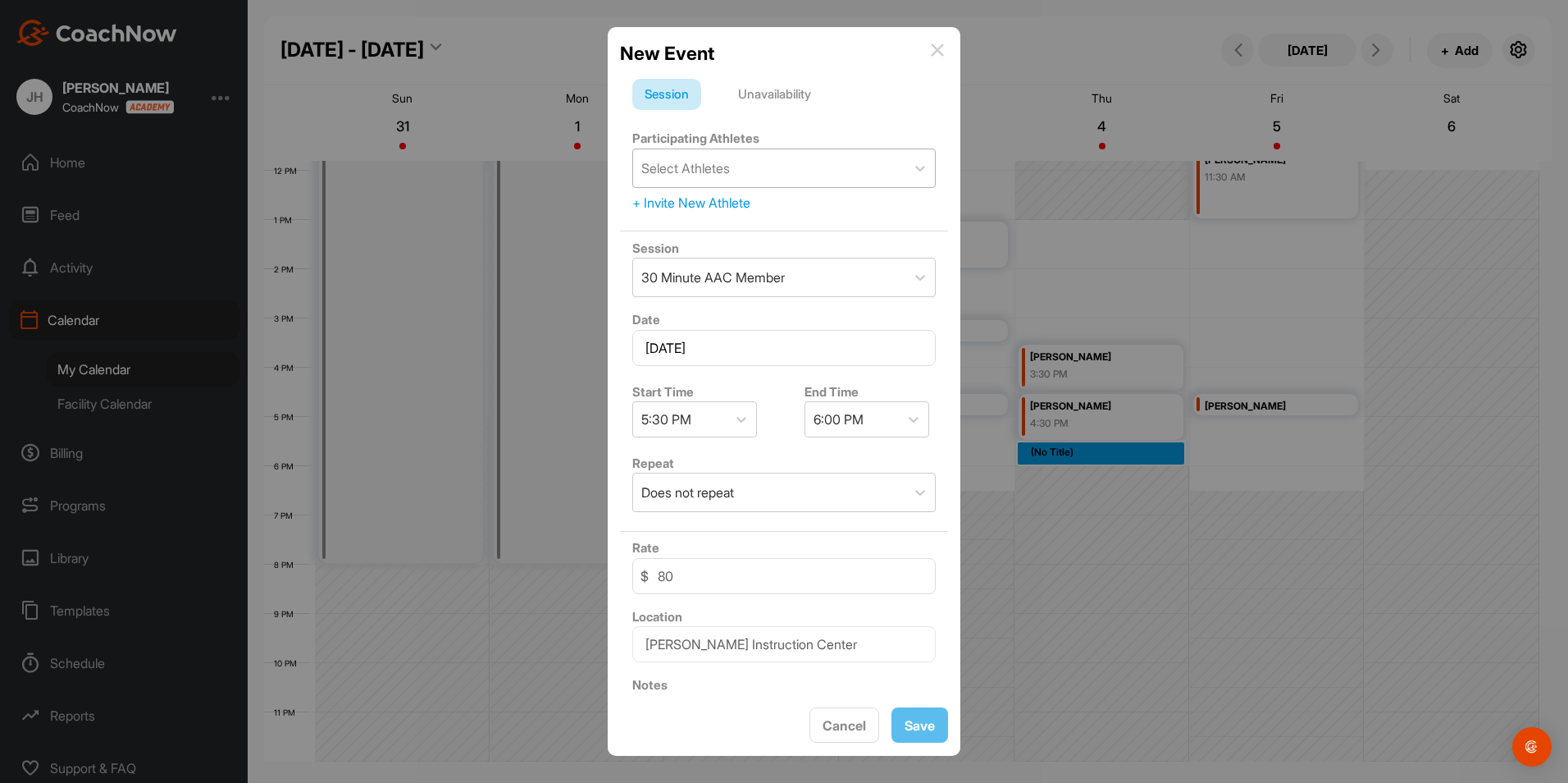
click at [785, 167] on div "Select Athletes" at bounding box center [769, 168] width 273 height 37
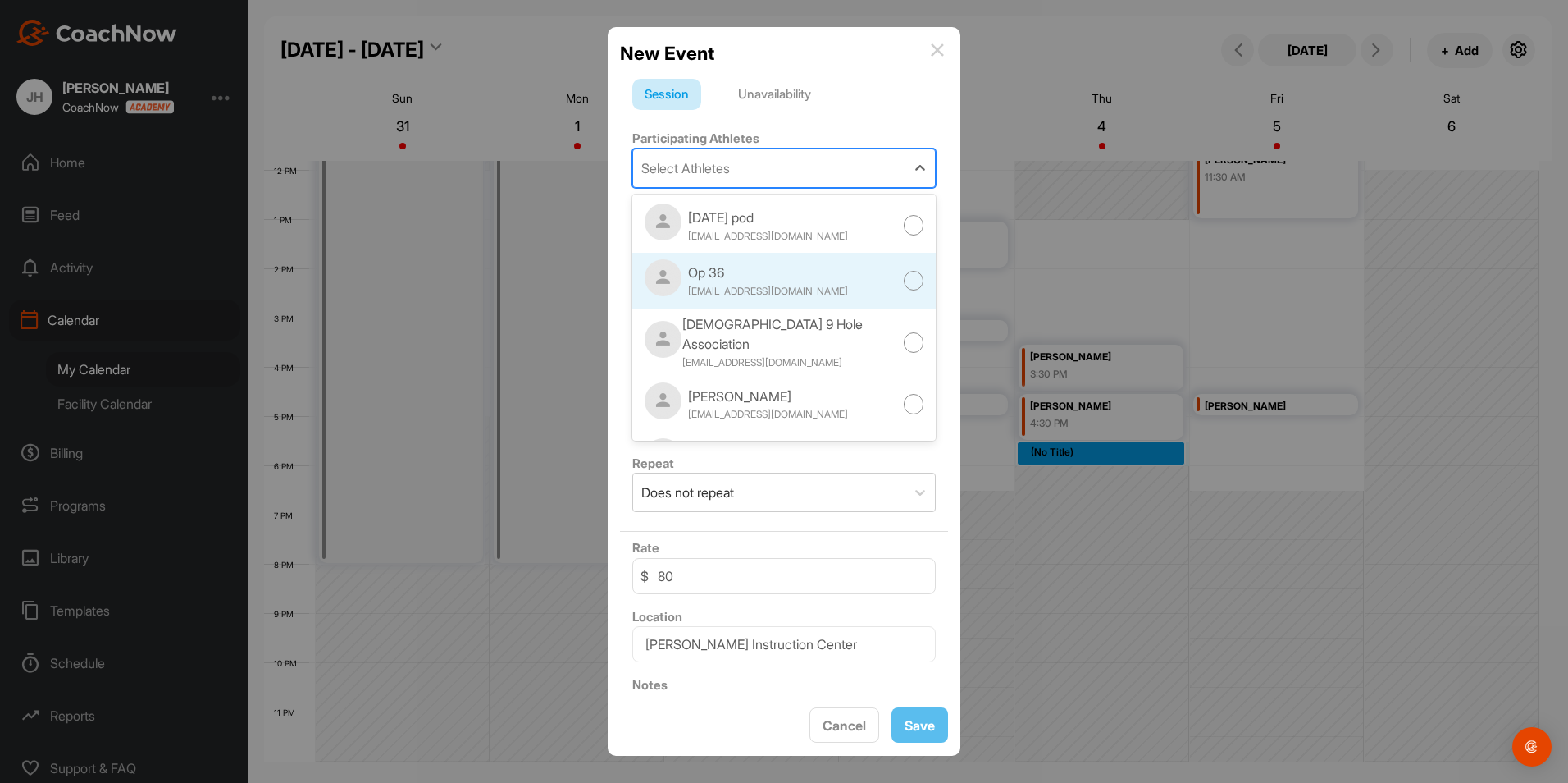
click at [732, 282] on div "Op 36" at bounding box center [767, 273] width 160 height 20
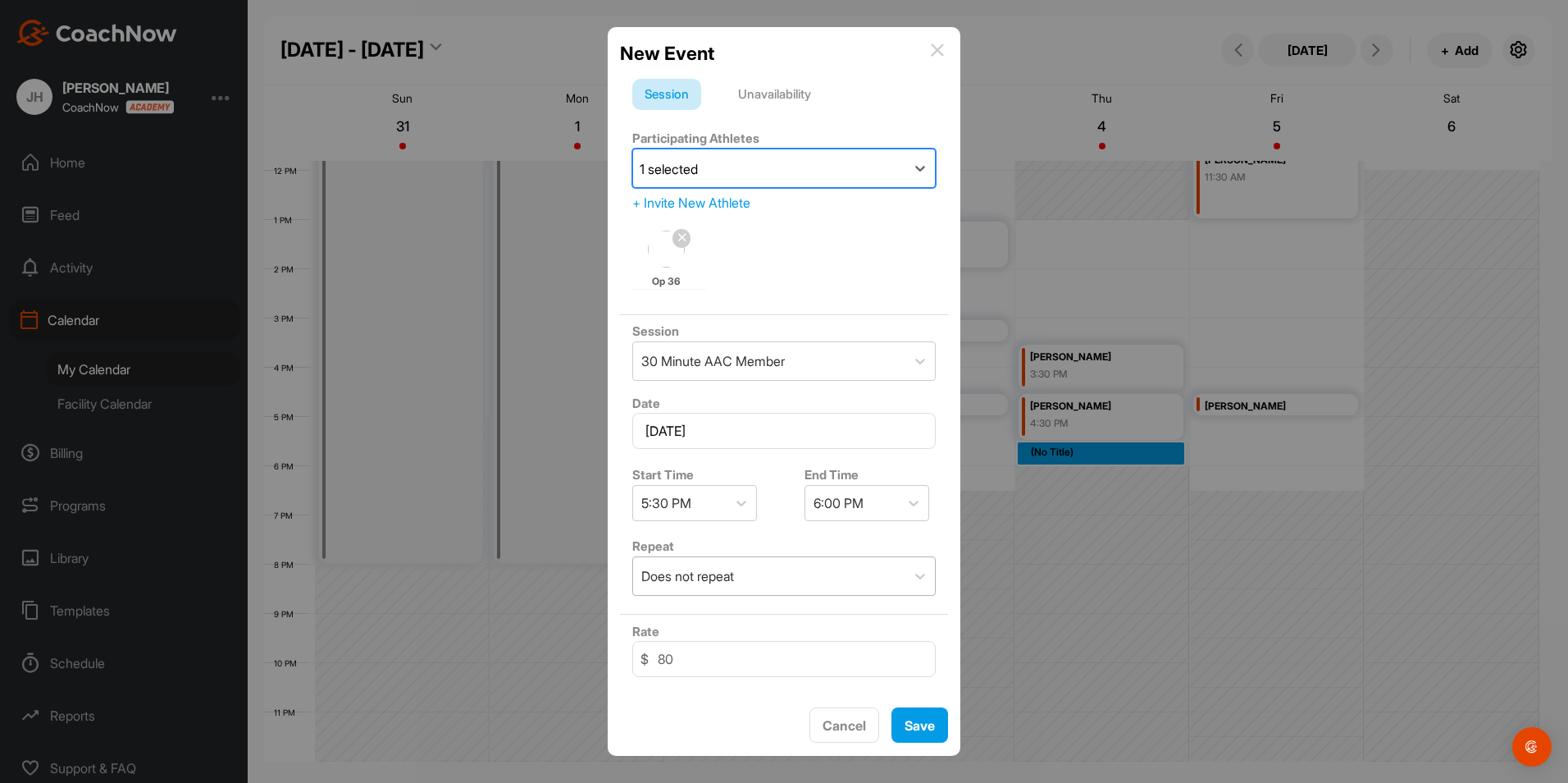
click at [850, 583] on div "Does not repeat" at bounding box center [769, 576] width 273 height 37
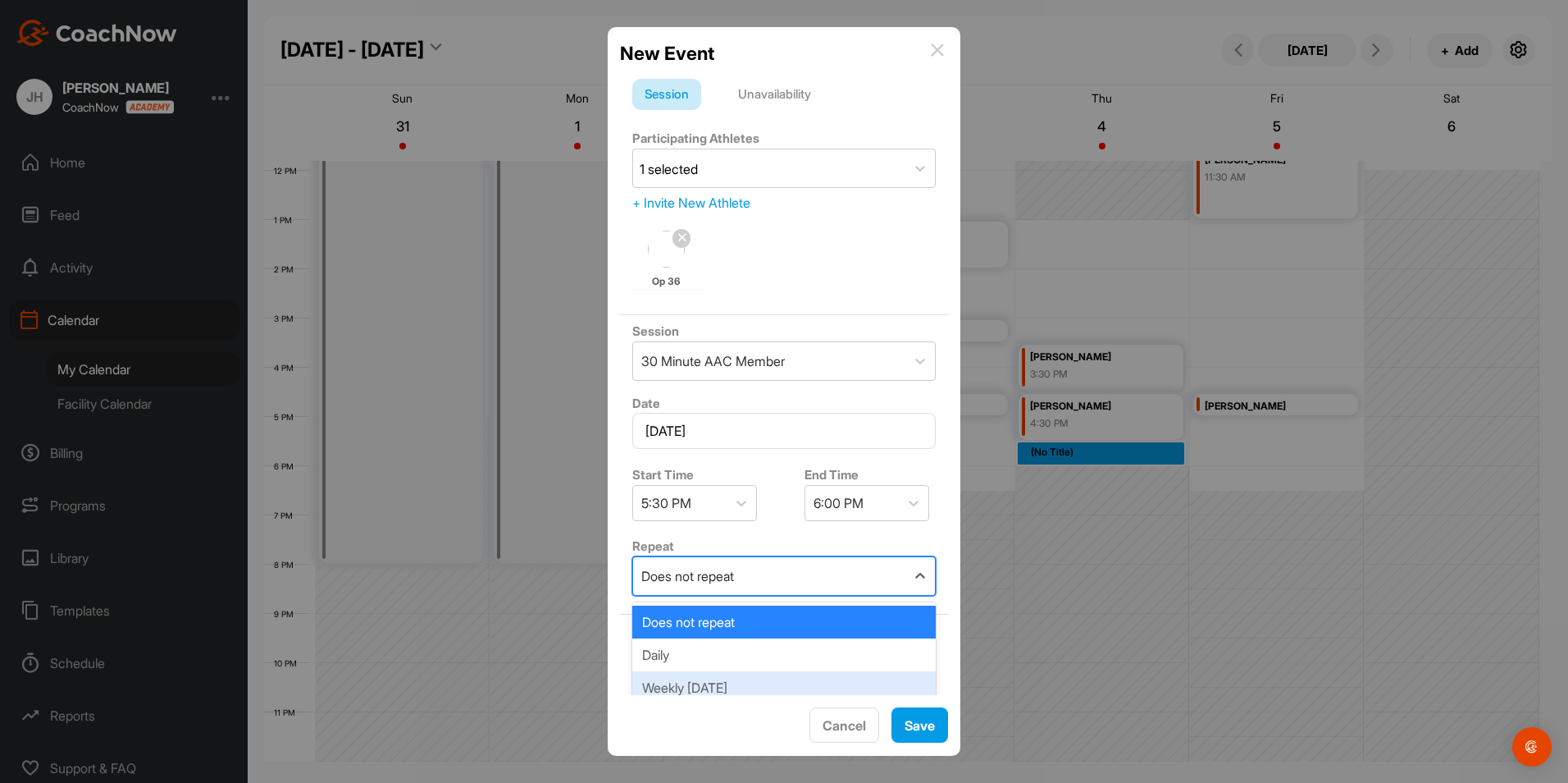
click at [750, 688] on div "Weekly [DATE]" at bounding box center [784, 687] width 304 height 33
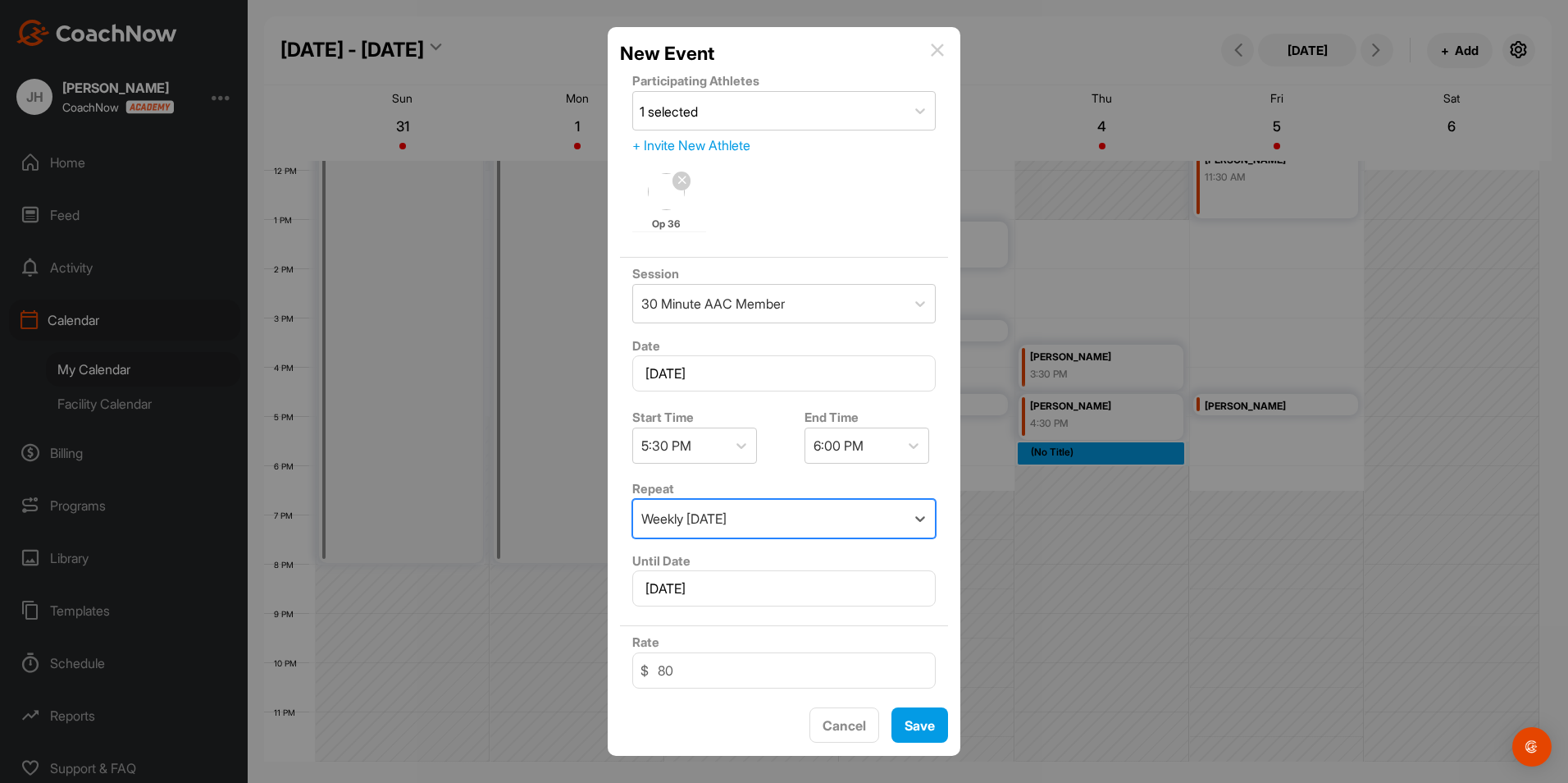
scroll to position [82, 0]
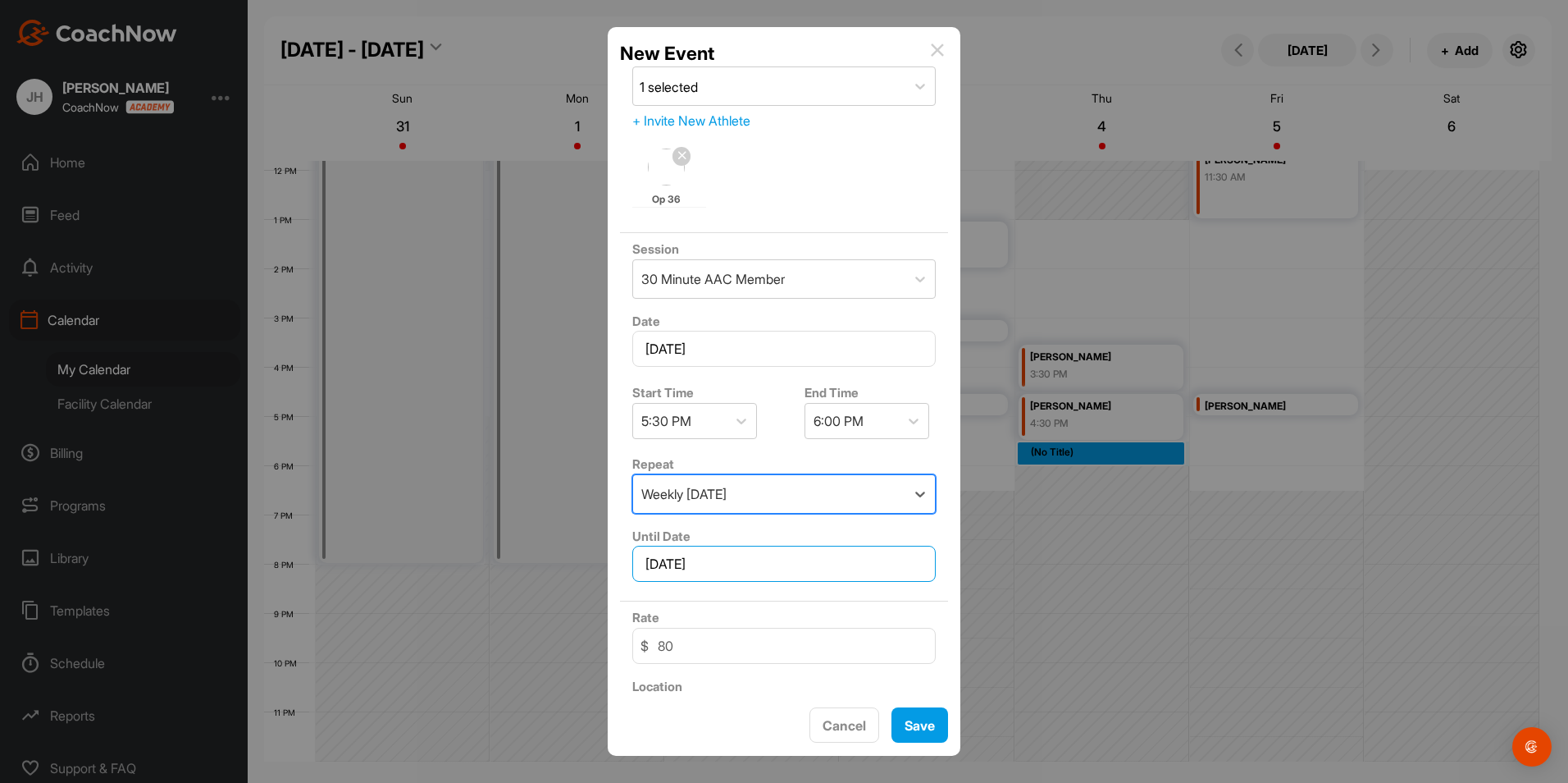
click at [786, 569] on input "[DATE]" at bounding box center [784, 564] width 304 height 37
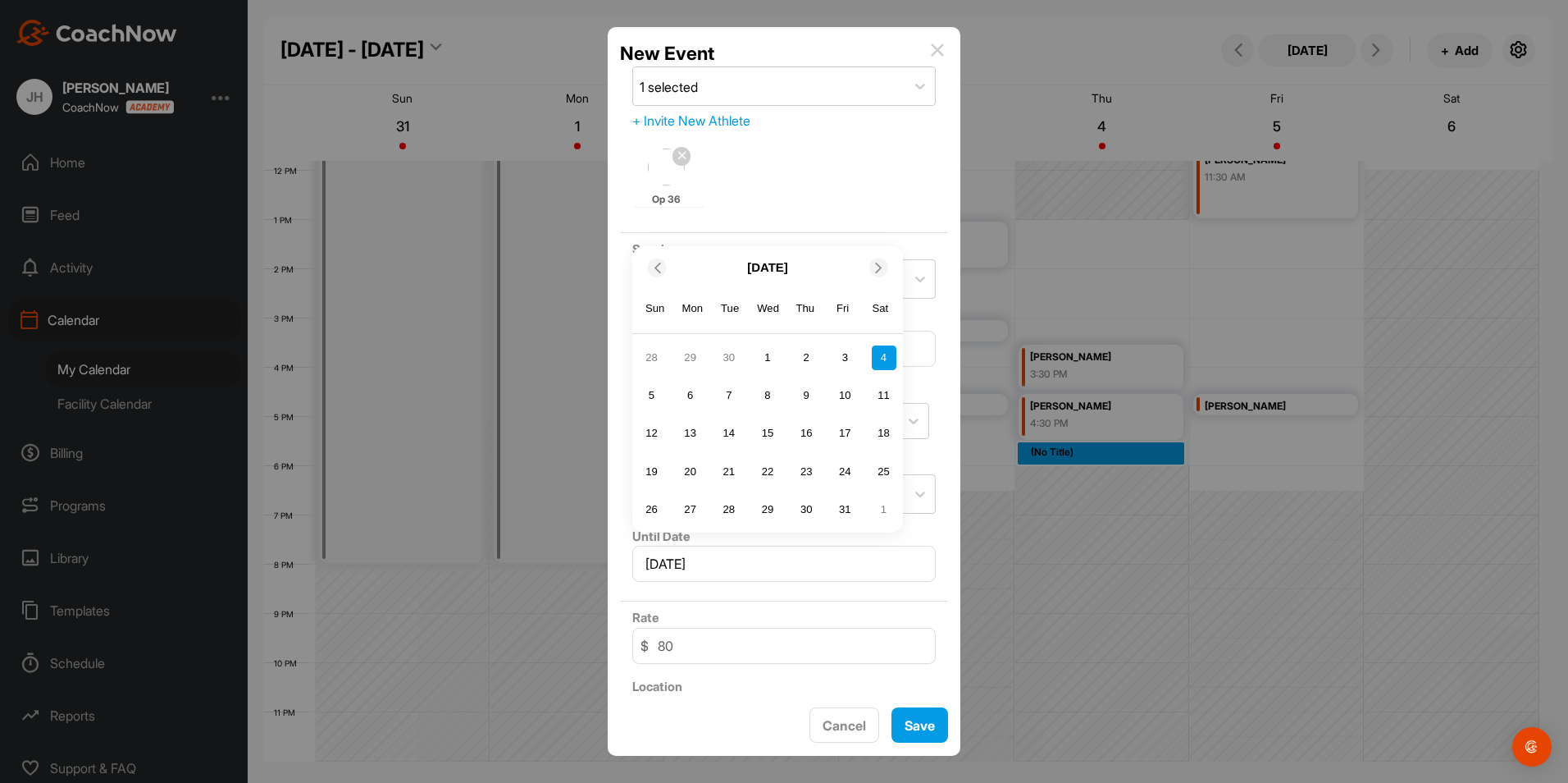
click at [659, 268] on icon at bounding box center [657, 268] width 11 height 11
click at [877, 237] on div at bounding box center [878, 230] width 19 height 19
click at [883, 265] on icon at bounding box center [879, 268] width 11 height 11
click at [804, 436] on div "16" at bounding box center [805, 433] width 25 height 25
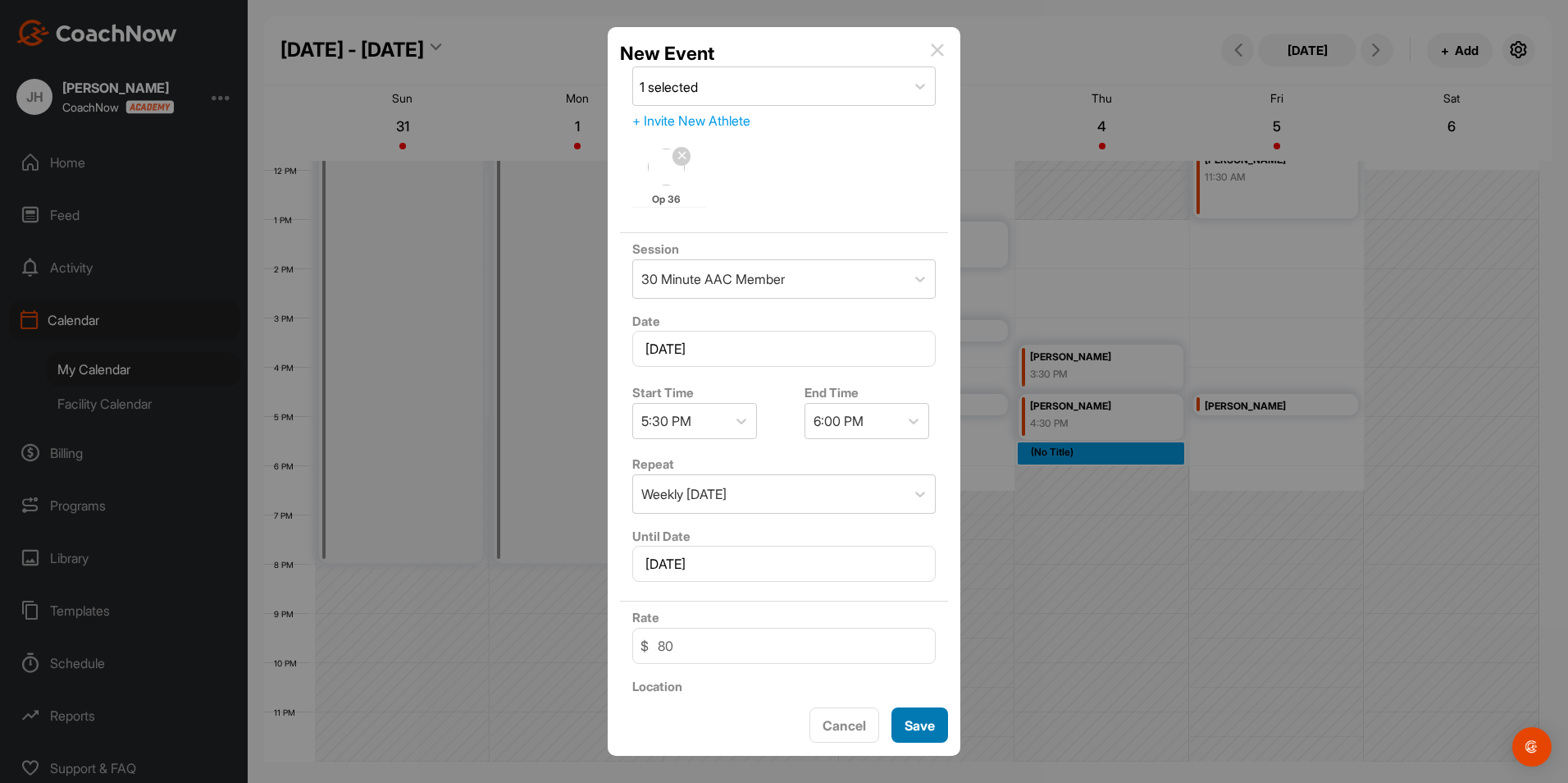
click at [927, 723] on button "Save" at bounding box center [919, 725] width 57 height 36
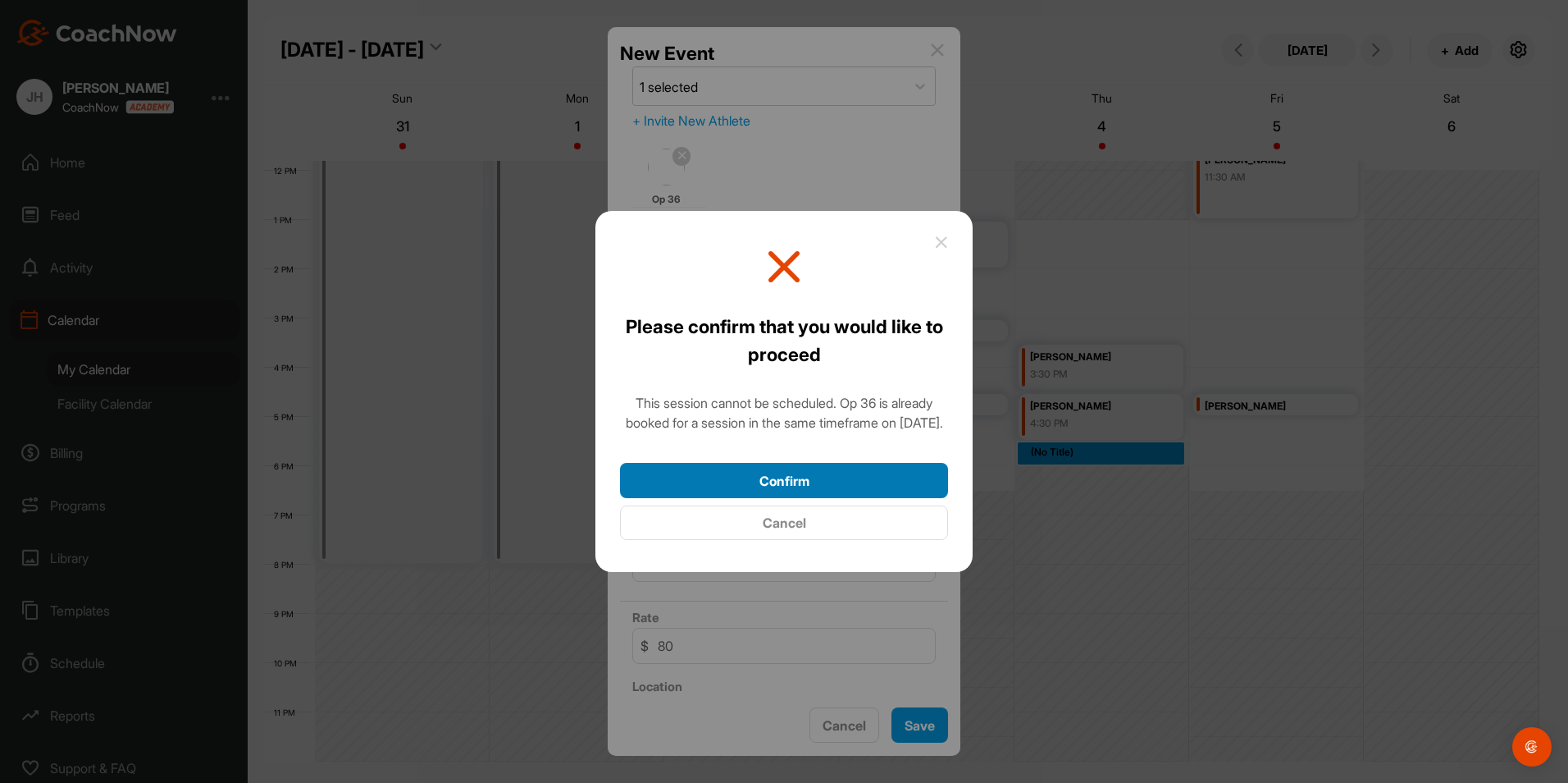
click at [841, 496] on button "Confirm" at bounding box center [784, 480] width 328 height 36
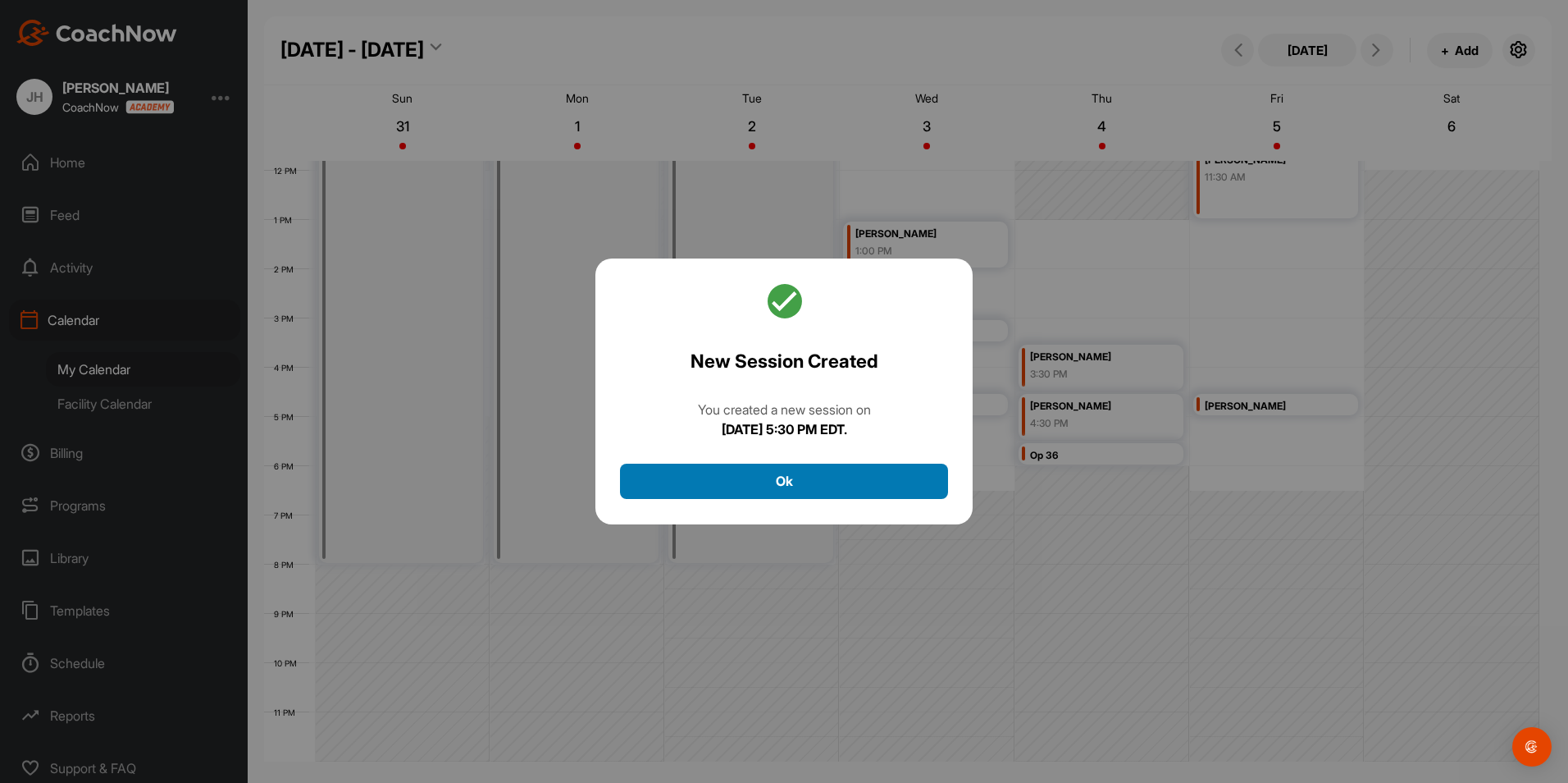
click at [826, 484] on button "Ok" at bounding box center [784, 481] width 328 height 36
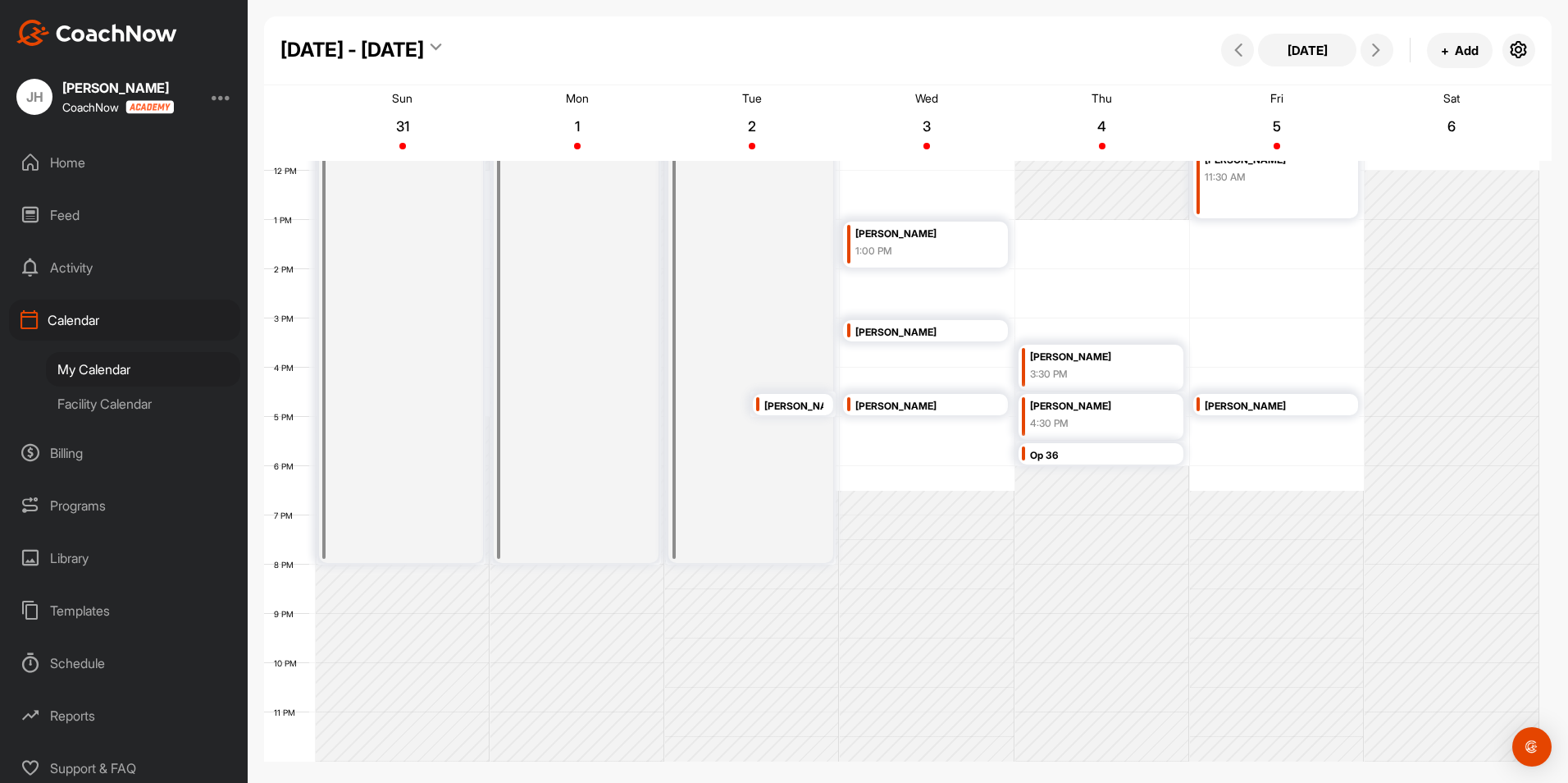
click at [1078, 454] on div "Op 36" at bounding box center [1093, 455] width 126 height 19
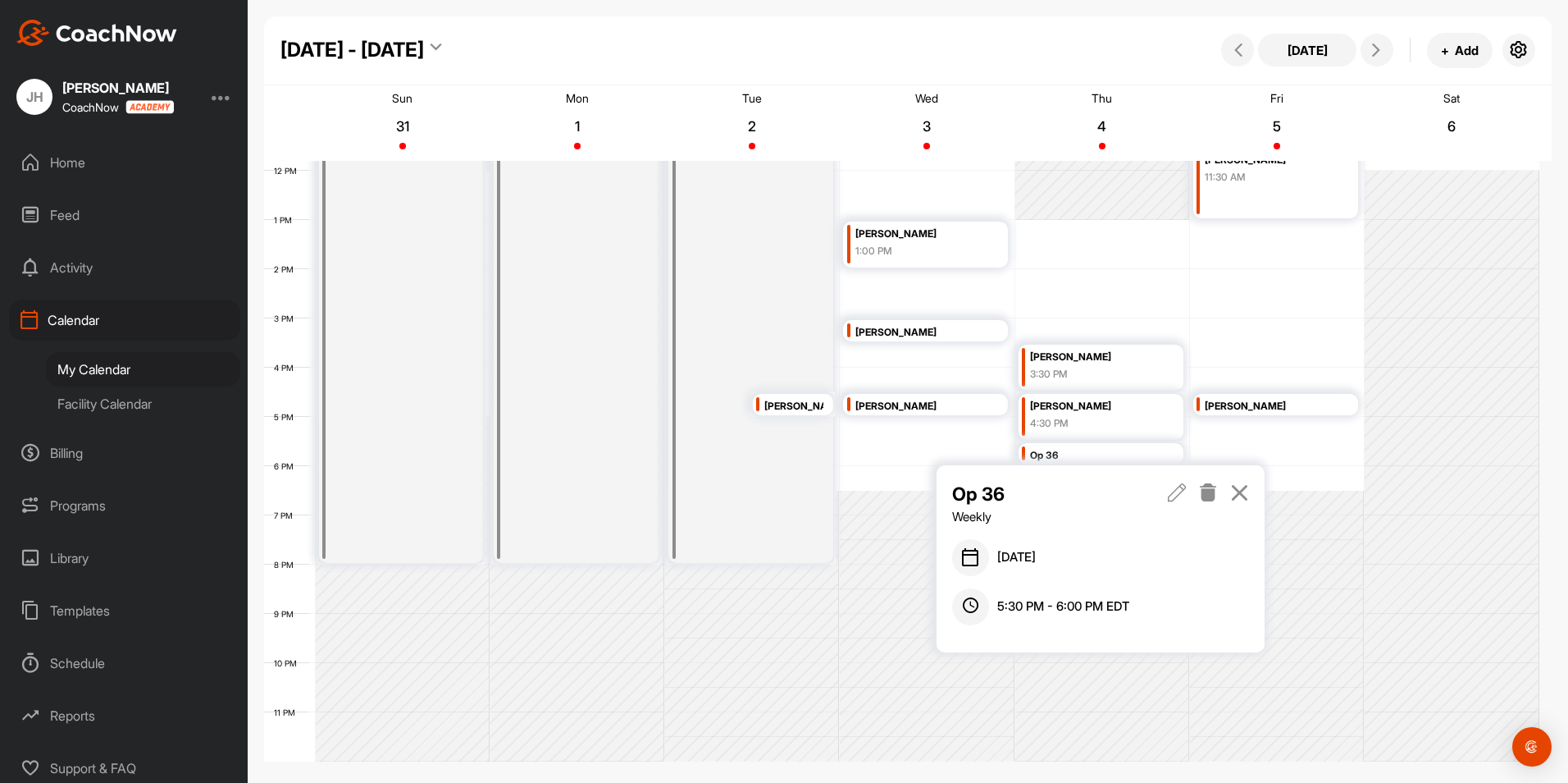
click at [1177, 492] on icon at bounding box center [1177, 493] width 19 height 18
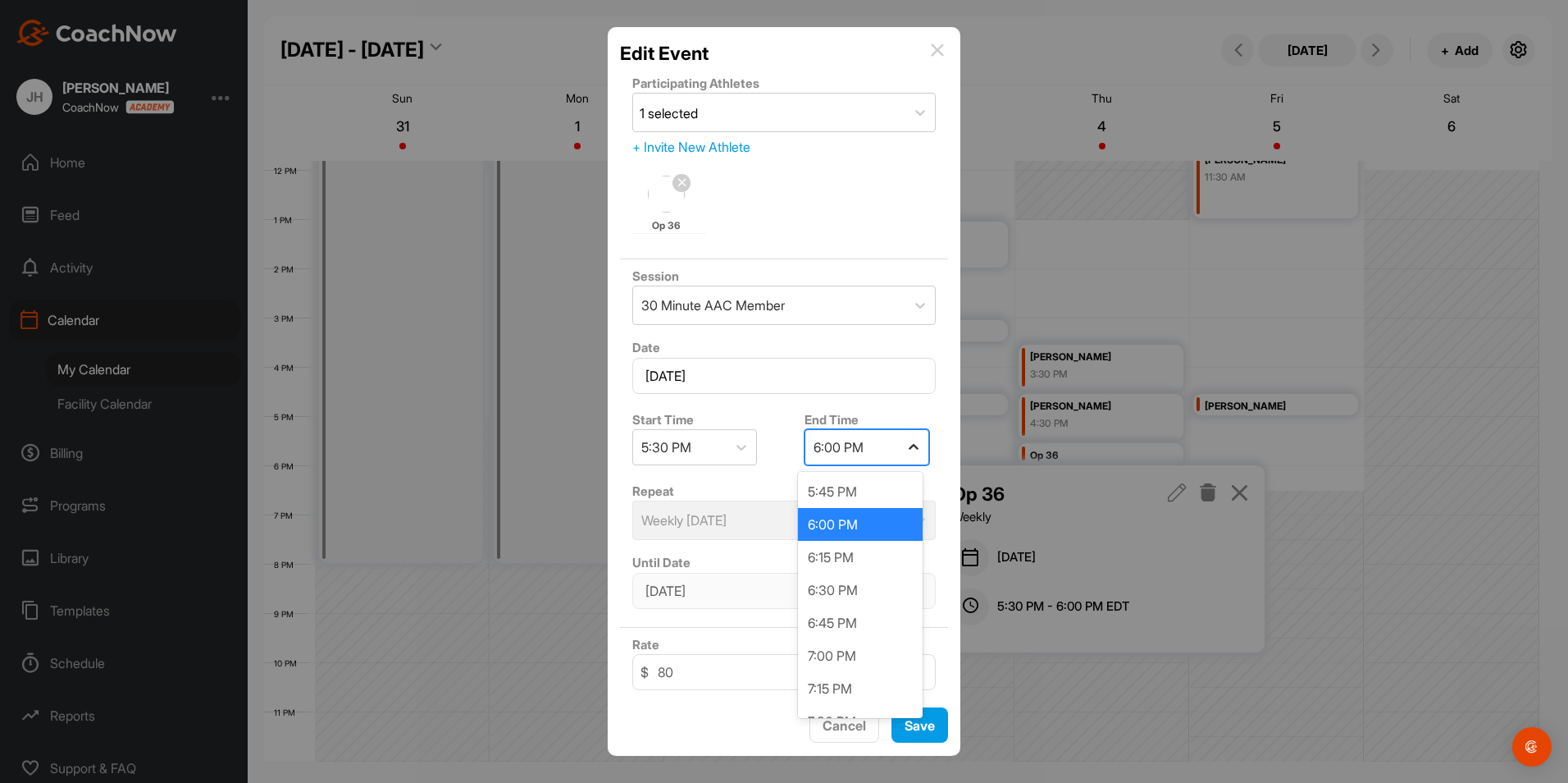
click at [906, 450] on icon at bounding box center [914, 447] width 16 height 16
click at [858, 584] on div "6:30 PM" at bounding box center [860, 590] width 125 height 33
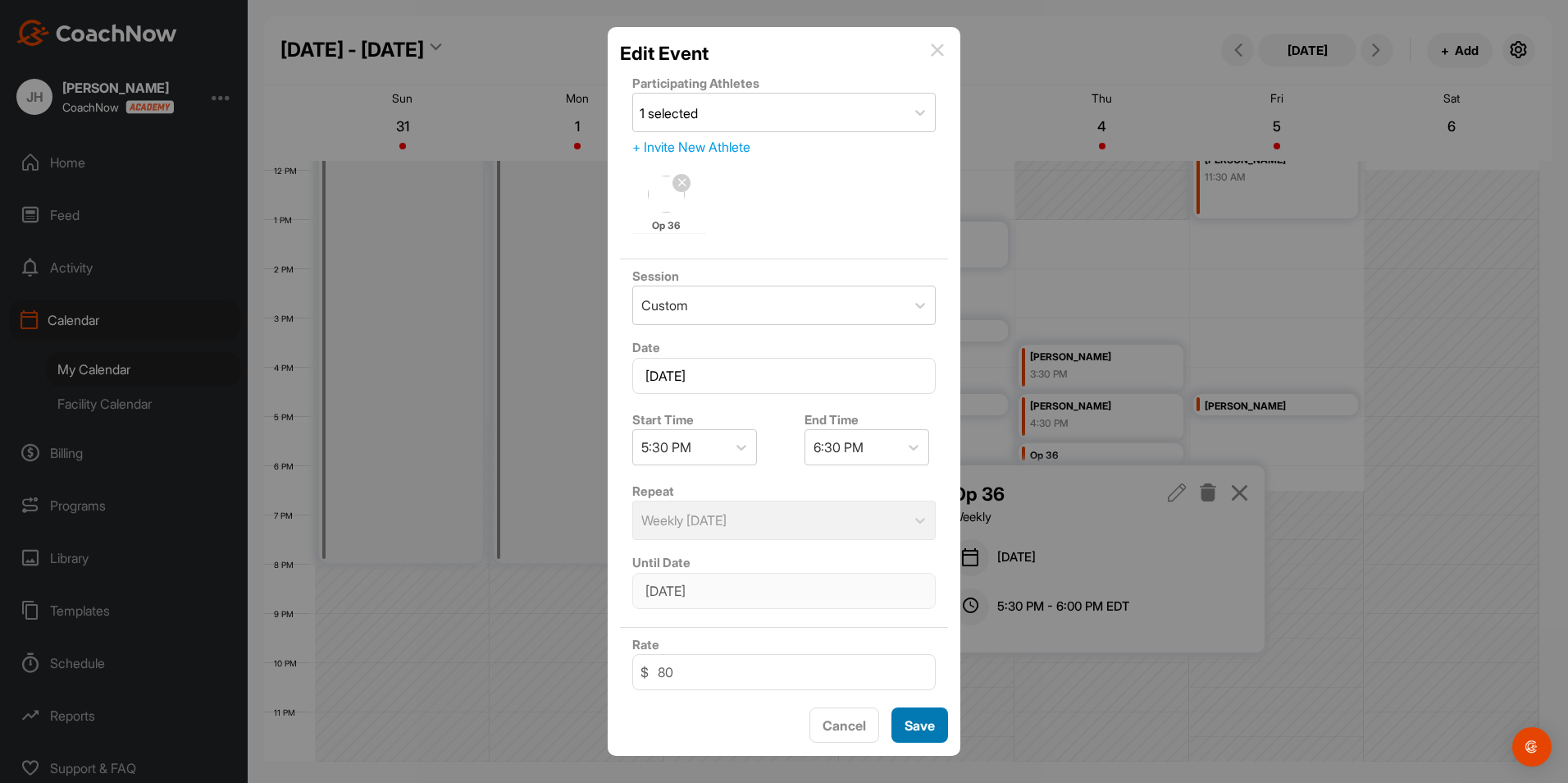
click at [916, 726] on button "Save" at bounding box center [919, 725] width 57 height 36
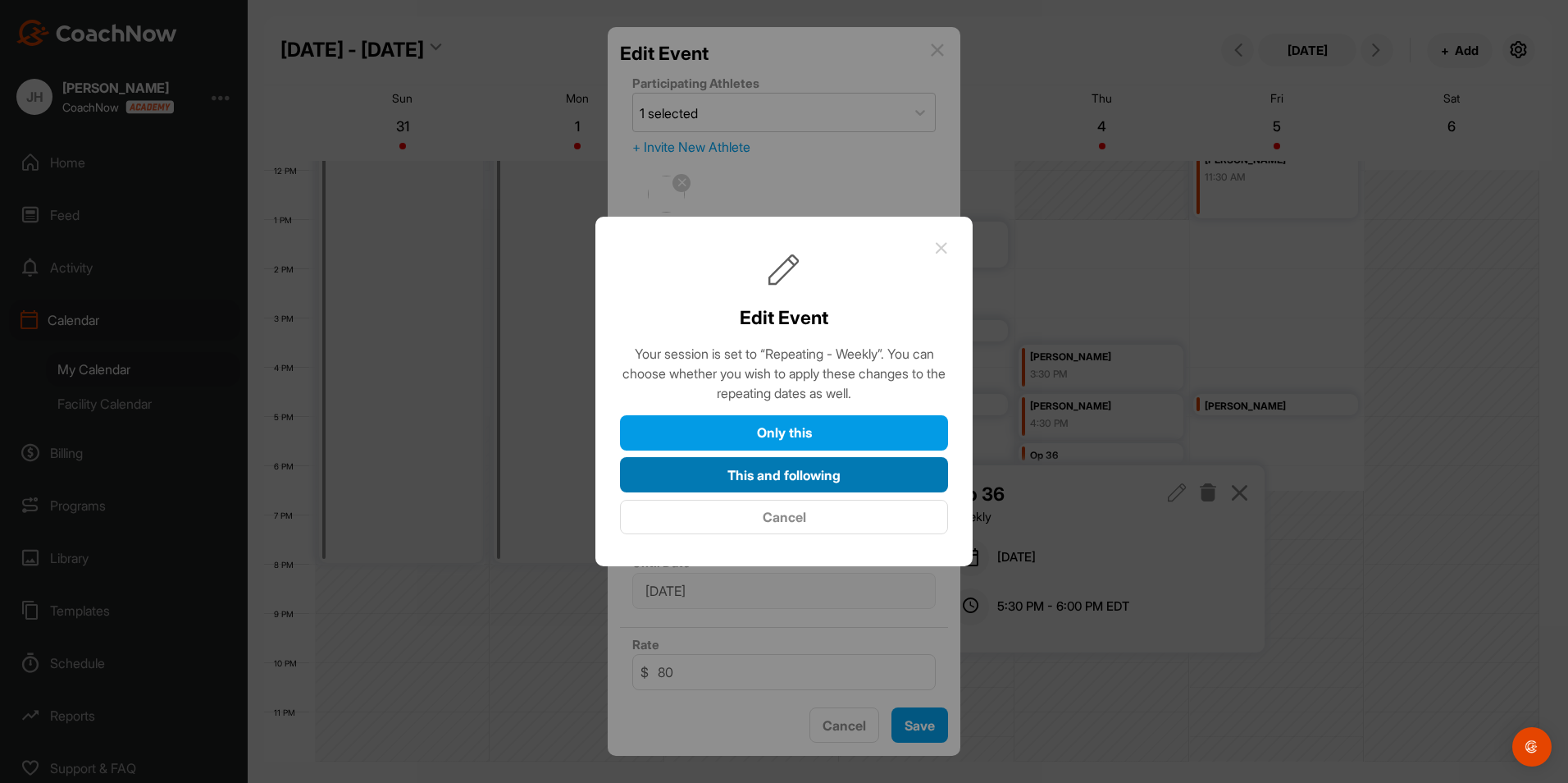
click at [798, 472] on button "This and following" at bounding box center [784, 475] width 328 height 36
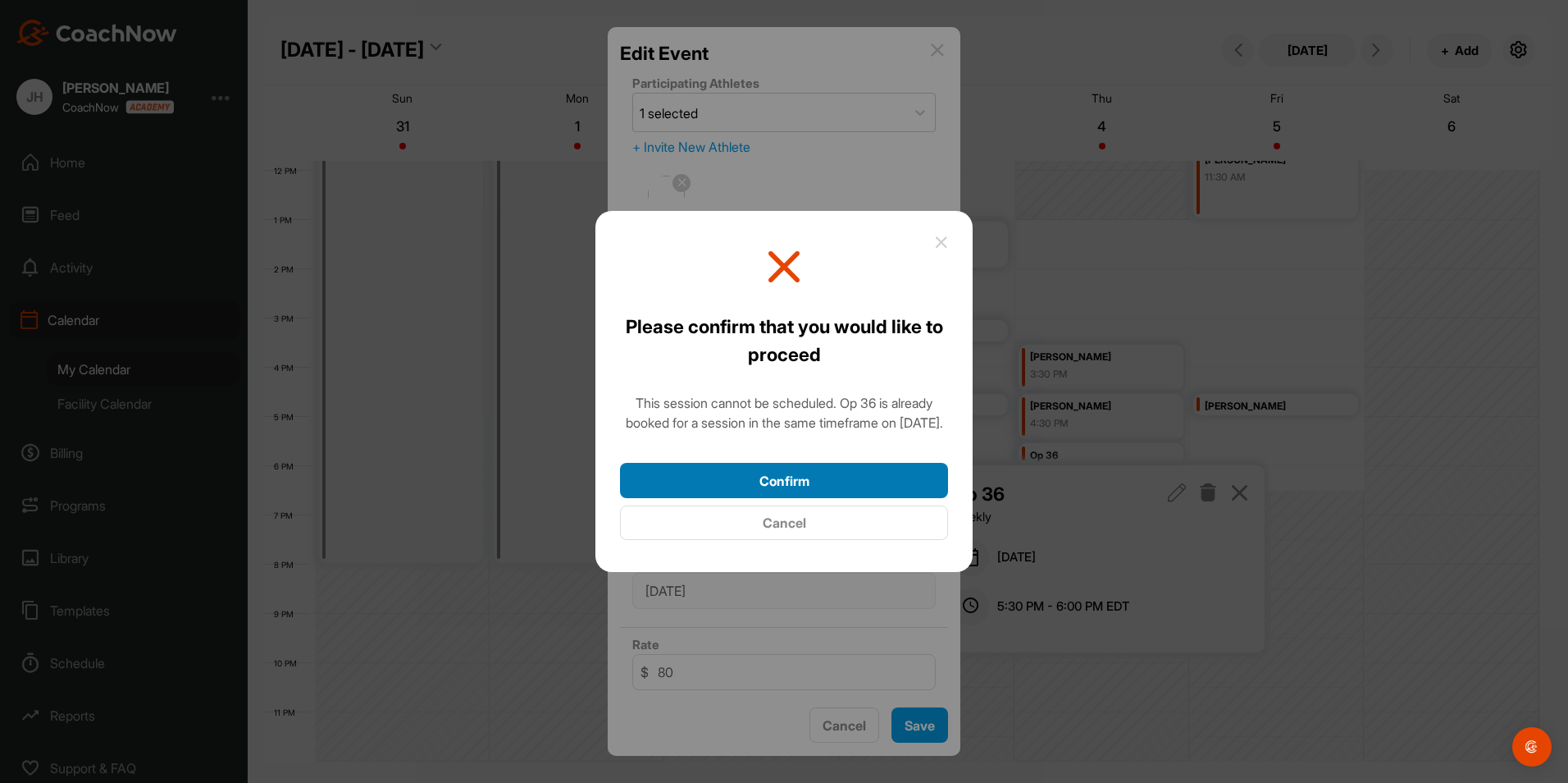
click at [799, 485] on button "Confirm" at bounding box center [784, 480] width 328 height 36
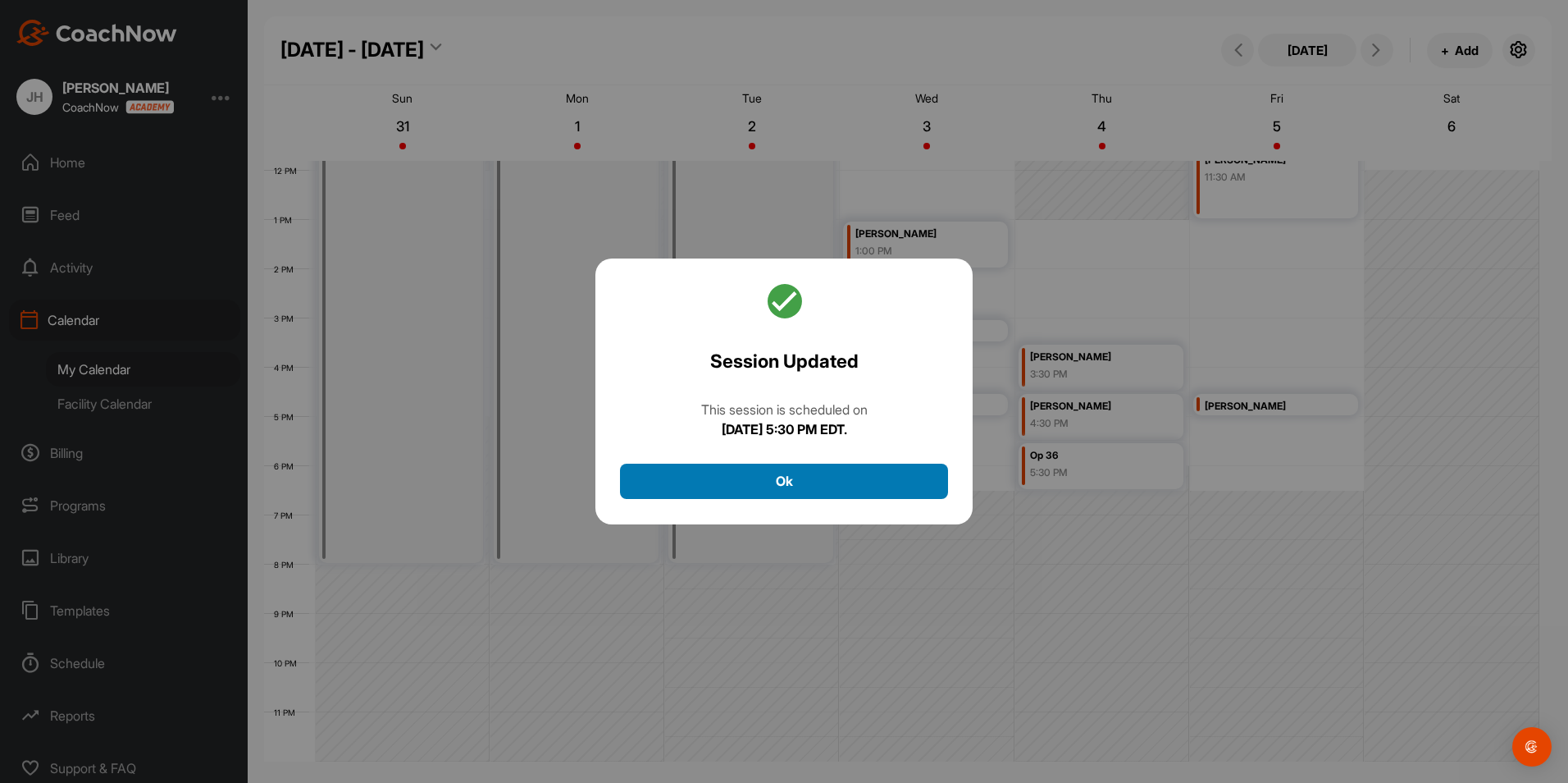
click at [811, 477] on button "Ok" at bounding box center [784, 481] width 328 height 36
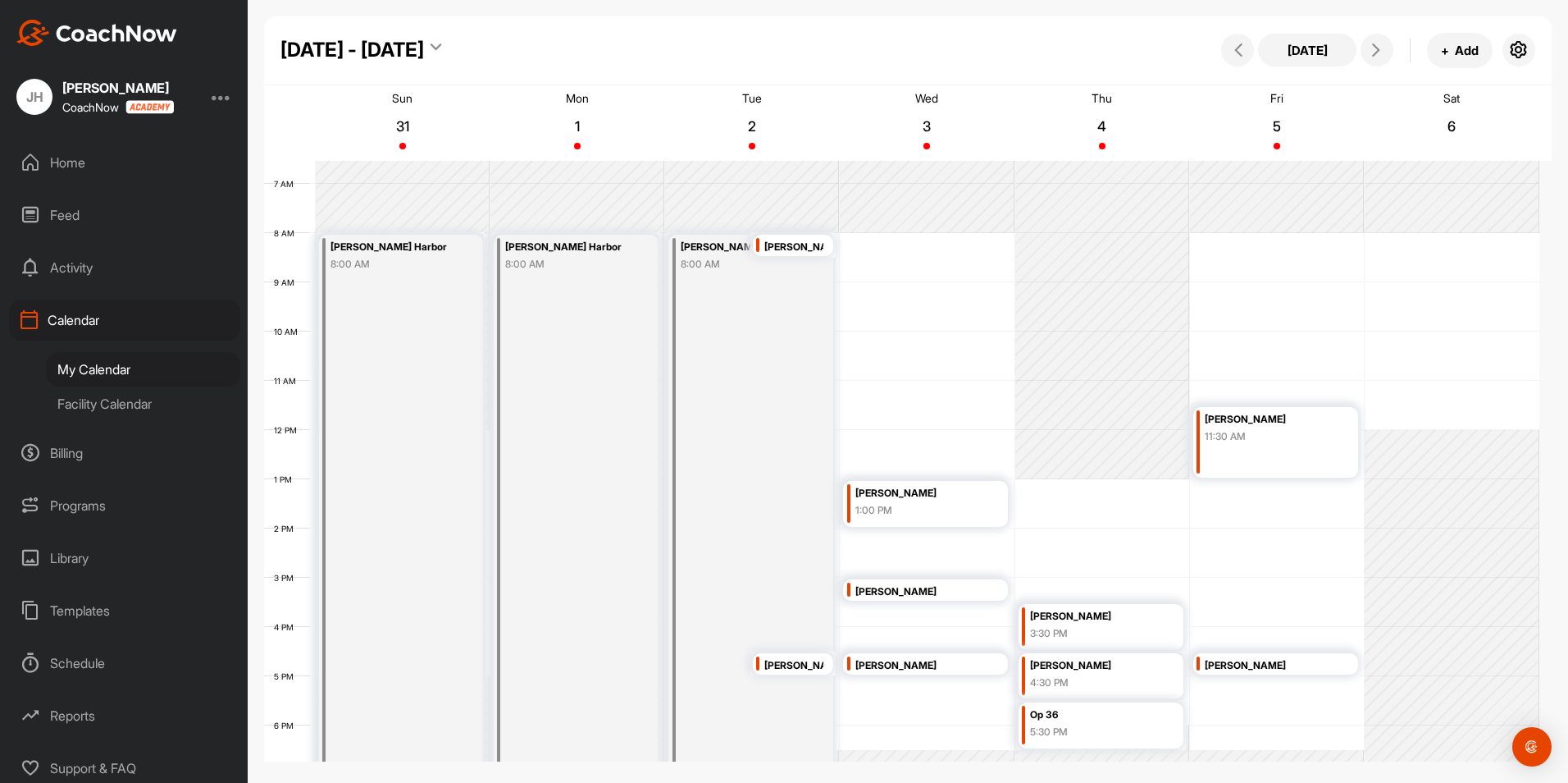
scroll to position [253, 0]
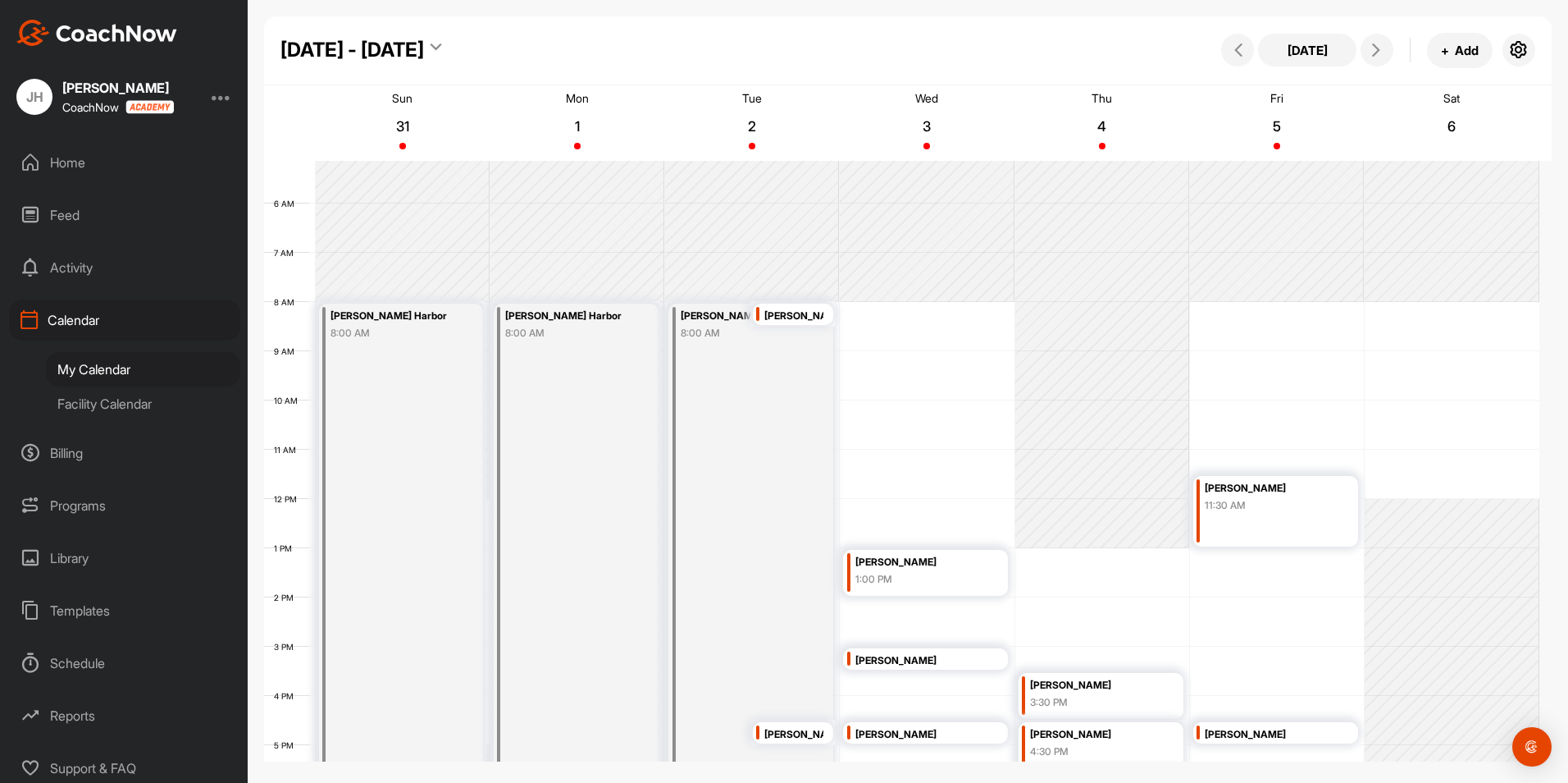
click at [133, 402] on div "Facility Calendar" at bounding box center [142, 403] width 194 height 35
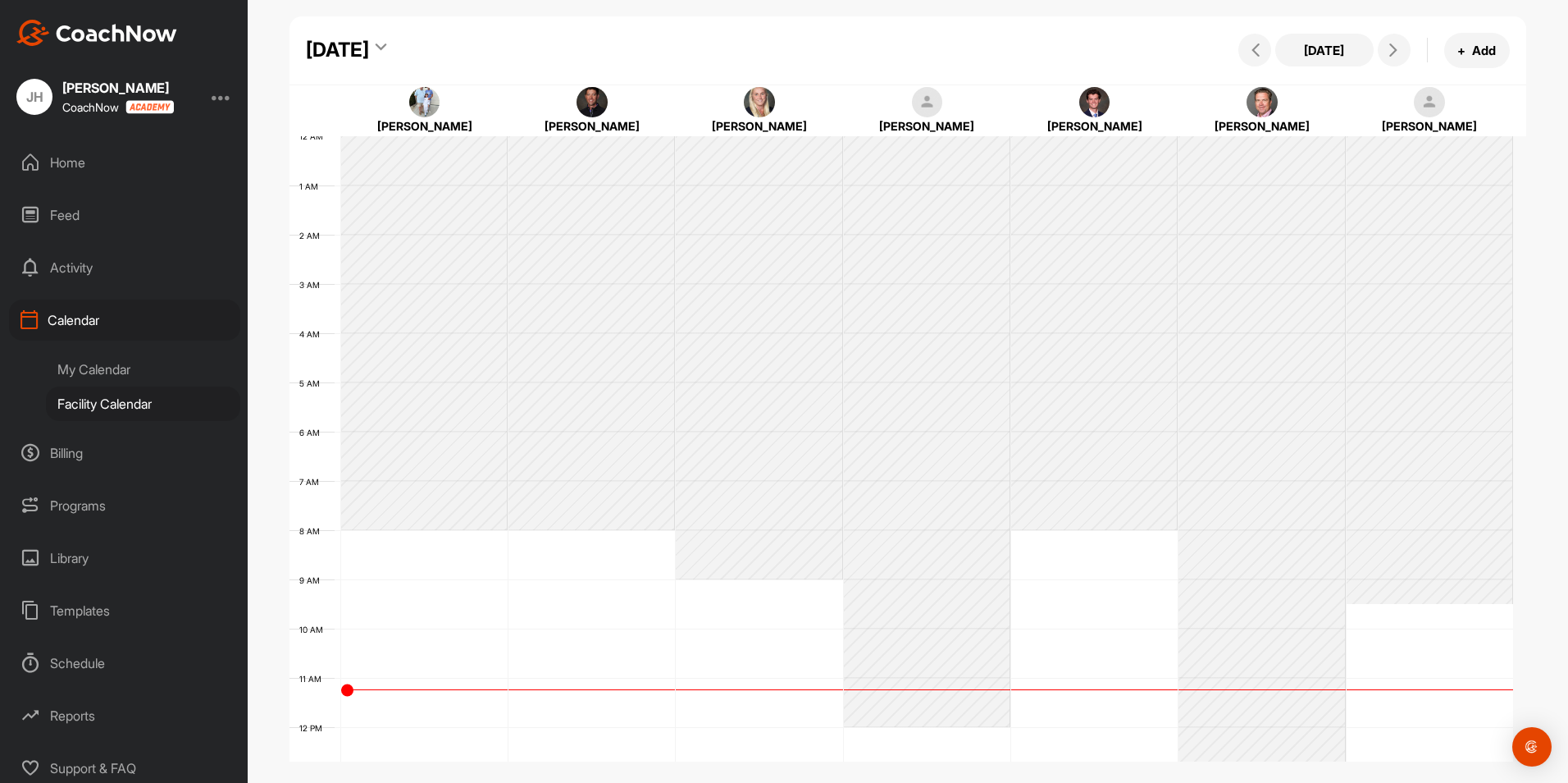
scroll to position [284, 0]
